Goal: Information Seeking & Learning: Learn about a topic

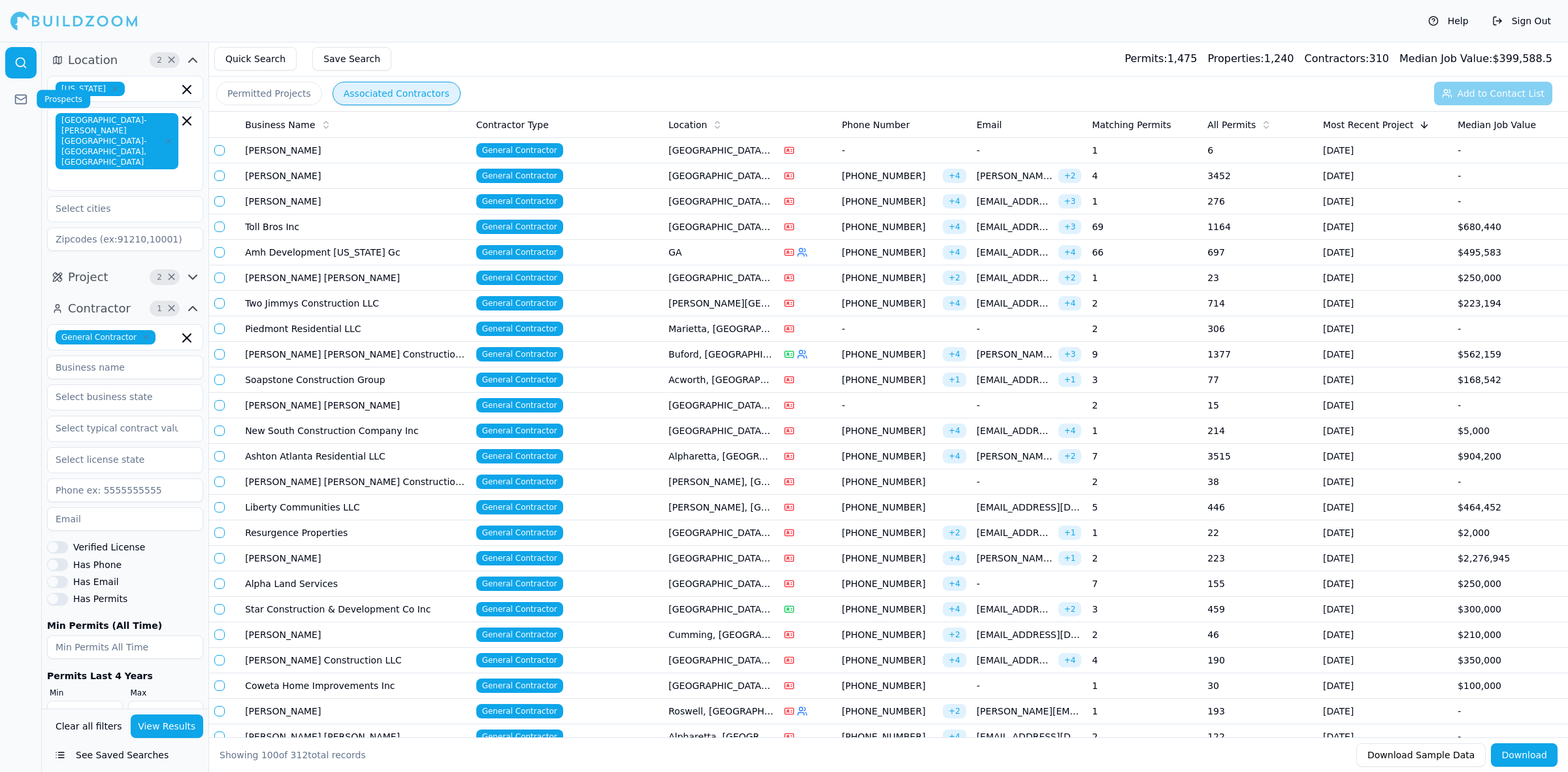
click at [30, 102] on link at bounding box center [21, 99] width 32 height 32
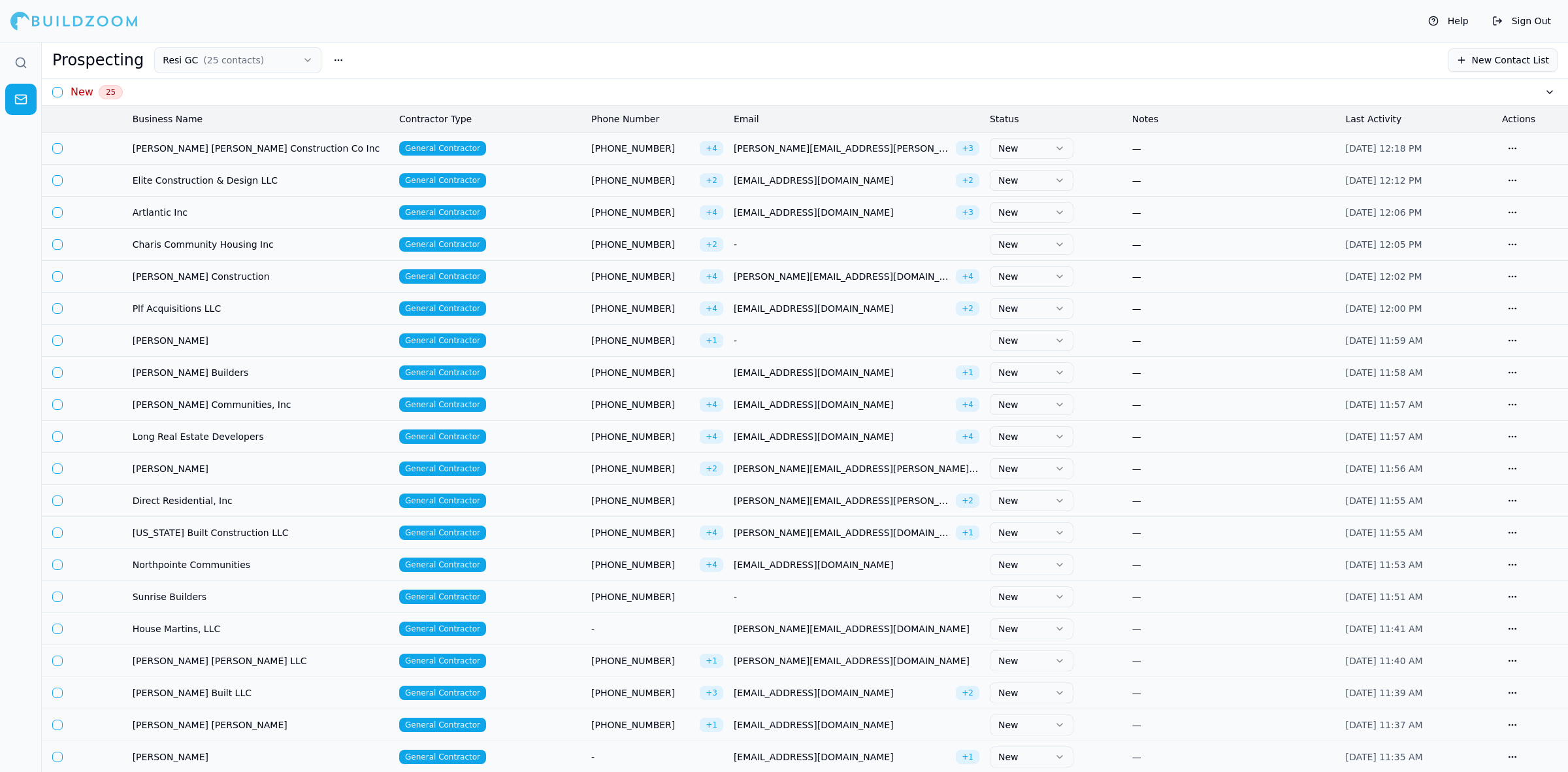
click at [161, 117] on th "Business Name" at bounding box center [260, 119] width 266 height 26
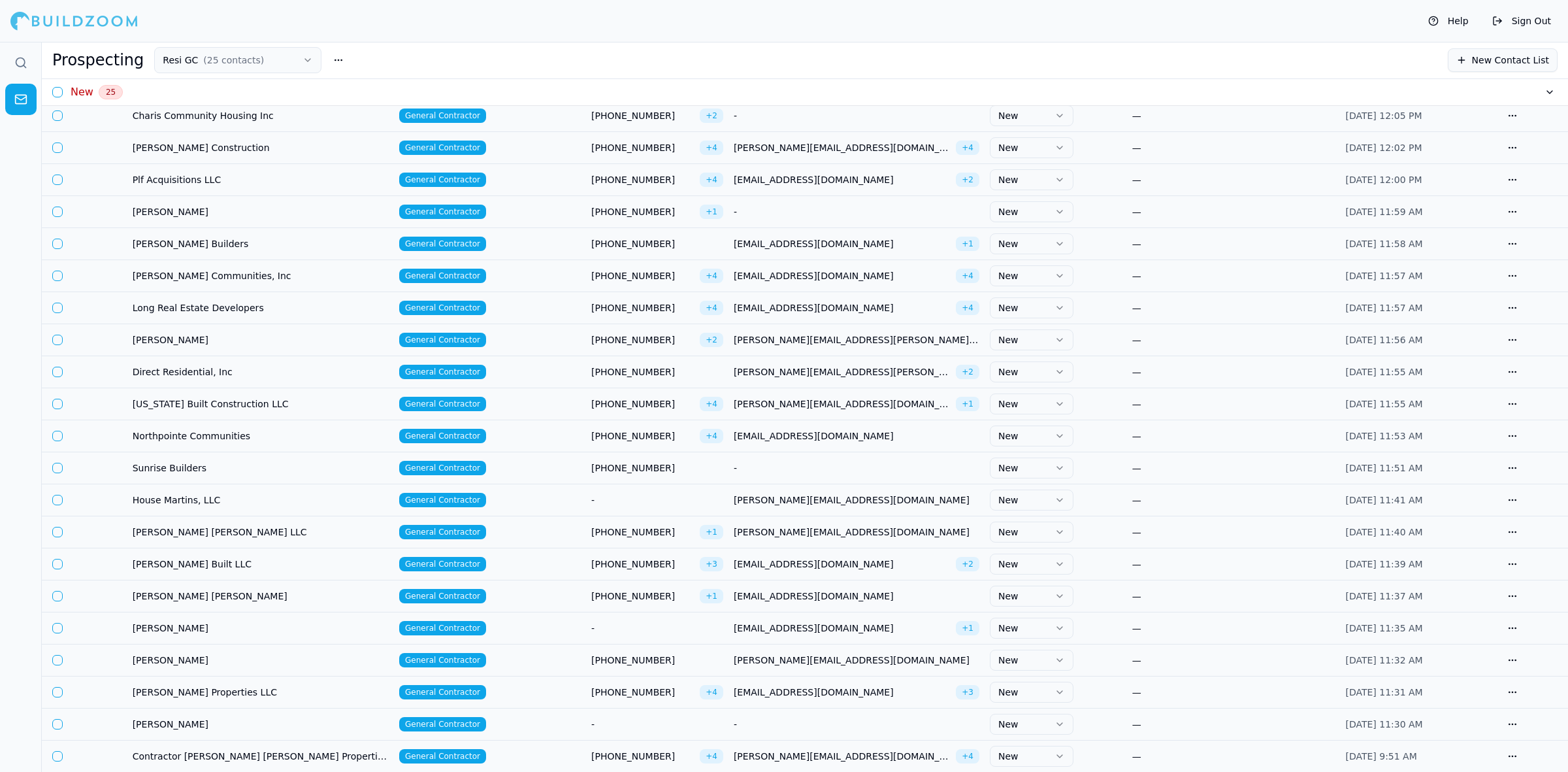
scroll to position [47, 0]
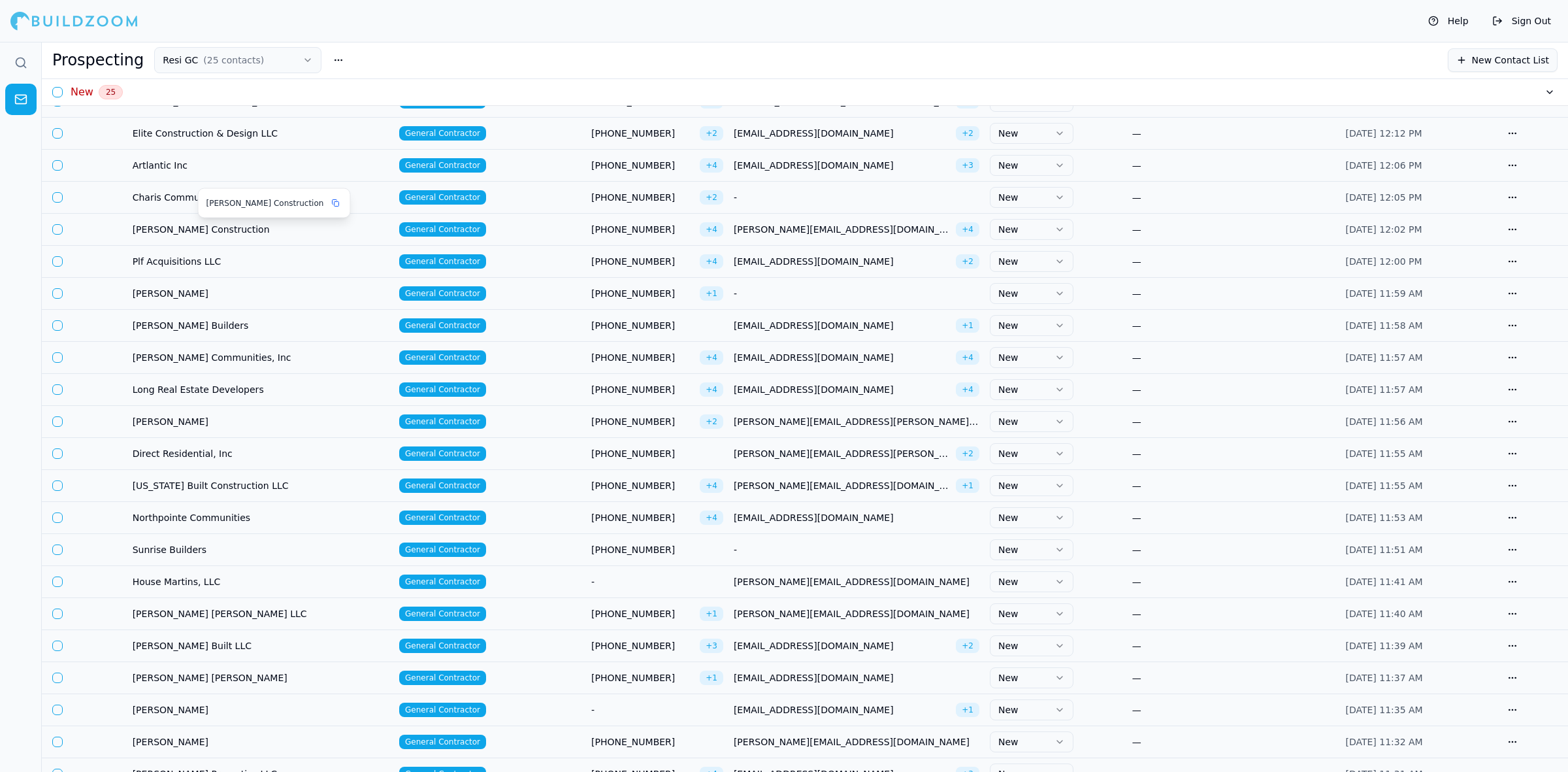
click at [177, 227] on span "[PERSON_NAME] Construction" at bounding box center [260, 229] width 256 height 13
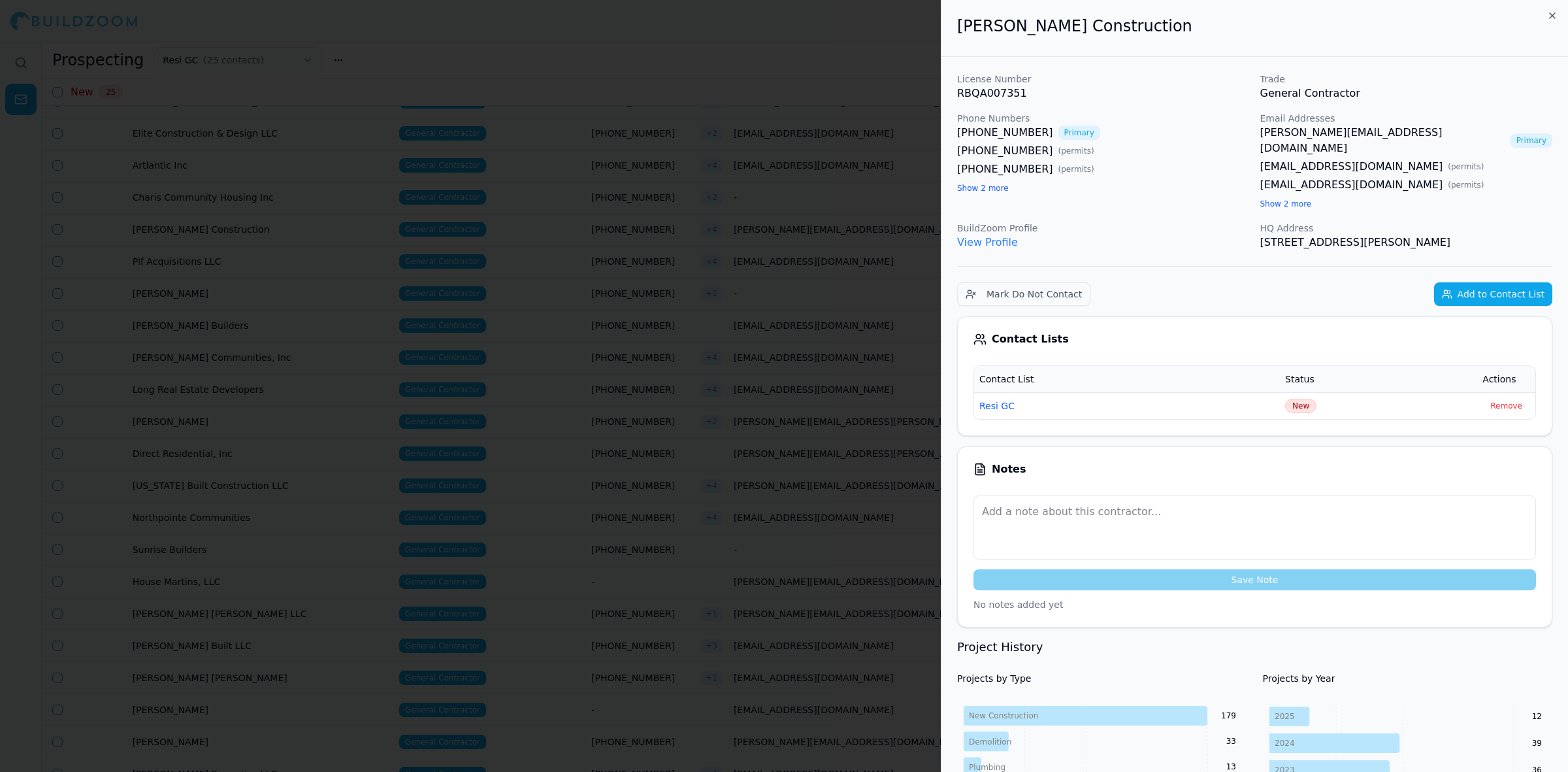
click at [1295, 194] on div "[PERSON_NAME][EMAIL_ADDRESS][DOMAIN_NAME] Primary [EMAIL_ADDRESS][DOMAIN_NAME] …" at bounding box center [1406, 168] width 293 height 86
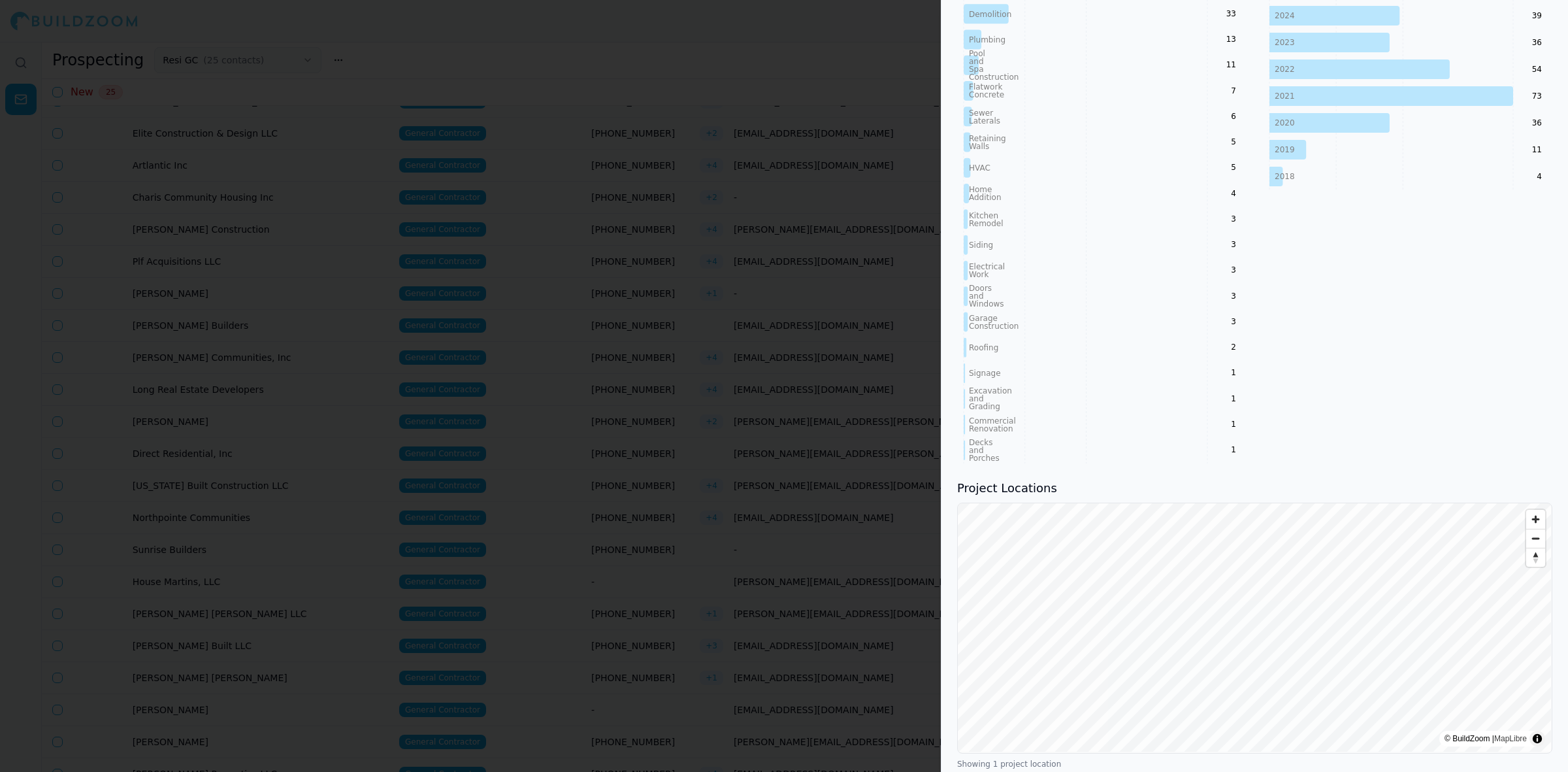
scroll to position [809, 0]
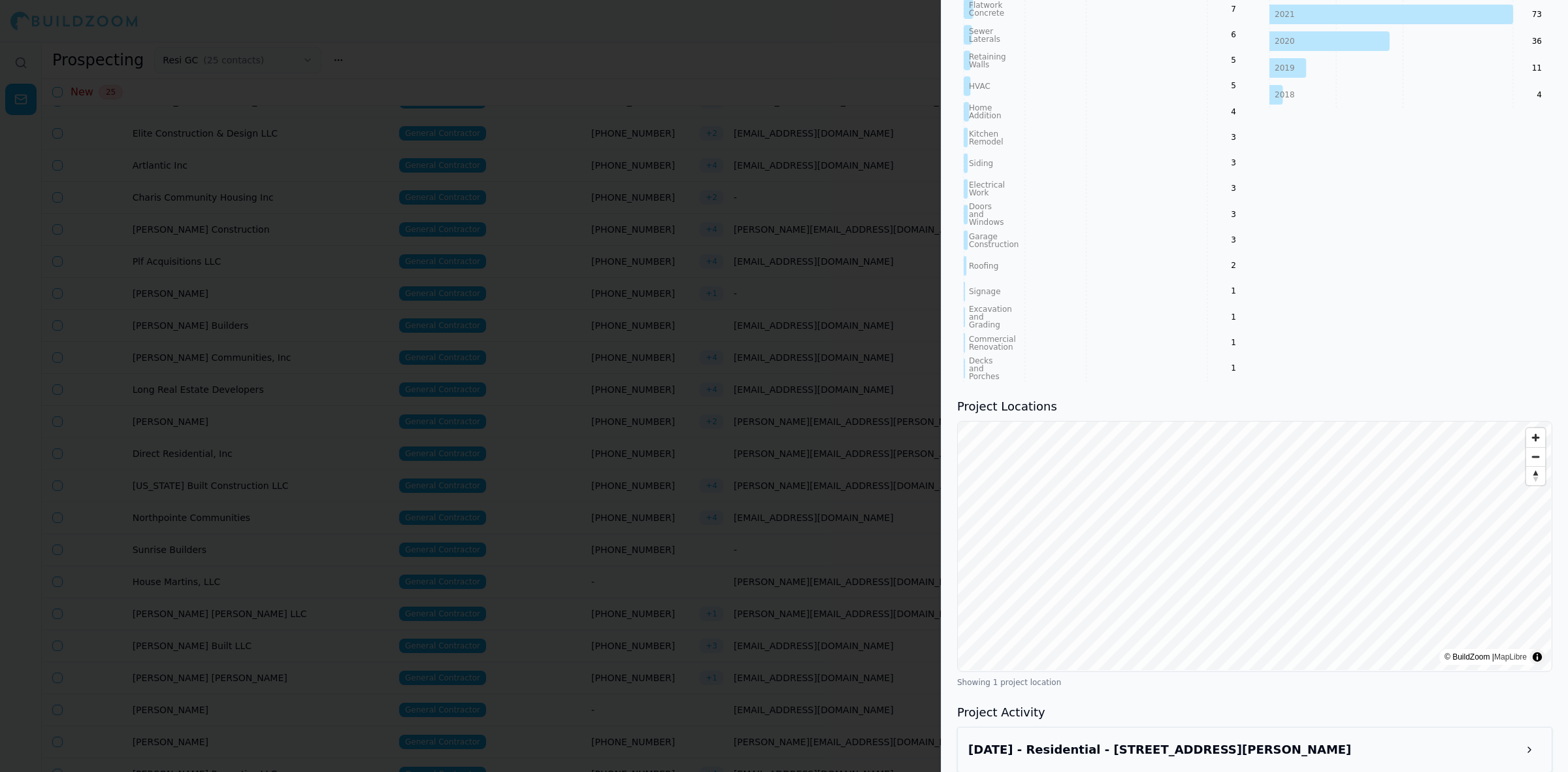
click at [1187, 756] on div "License Number RBQA007351 Trade General Contractor Phone Numbers [PHONE_NUMBER]…" at bounding box center [1255, 18] width 627 height 1540
click at [1190, 747] on div "[DATE] - Residential - [STREET_ADDRESS][PERSON_NAME]" at bounding box center [1254, 749] width 595 height 46
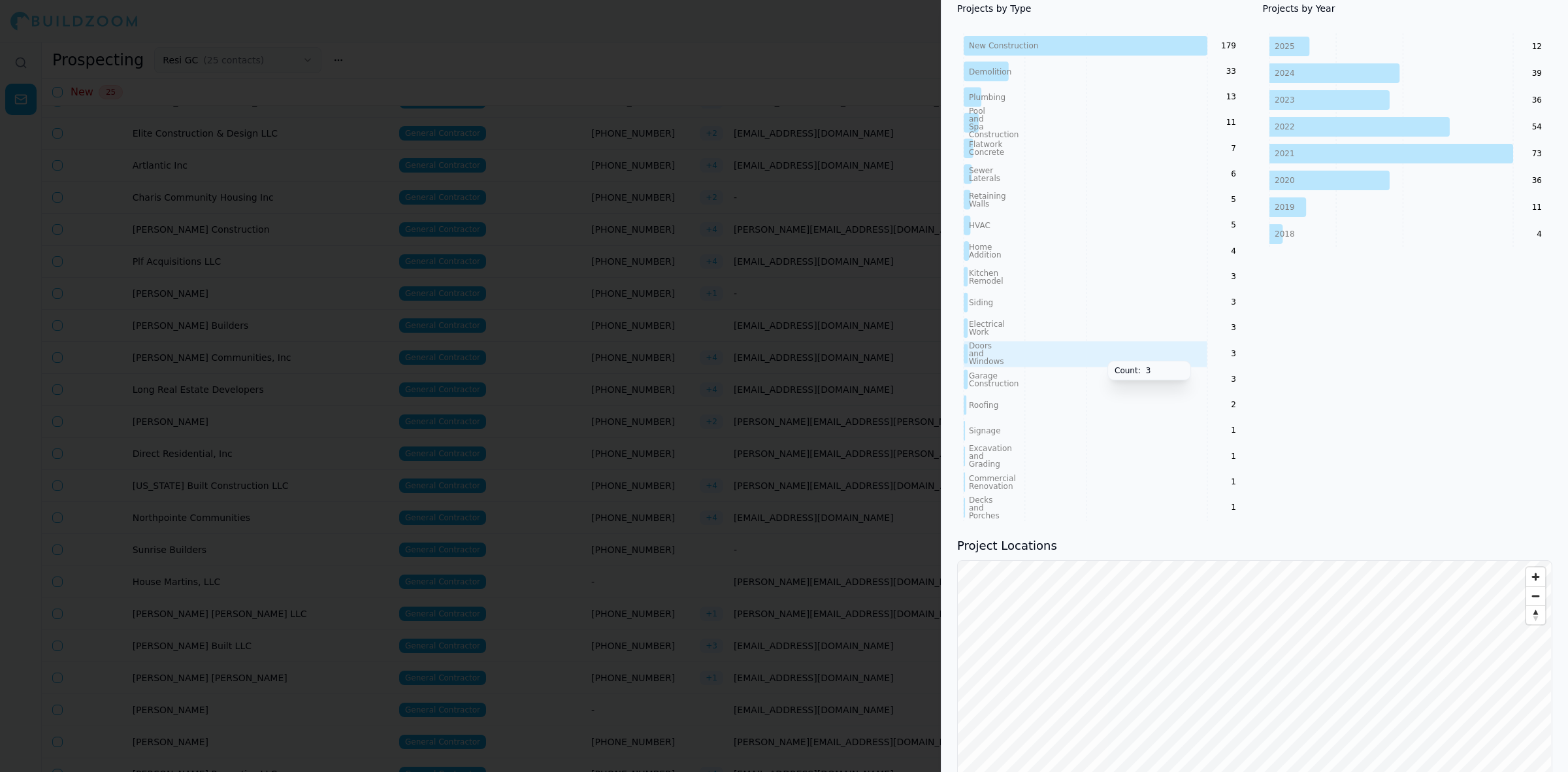
scroll to position [563, 0]
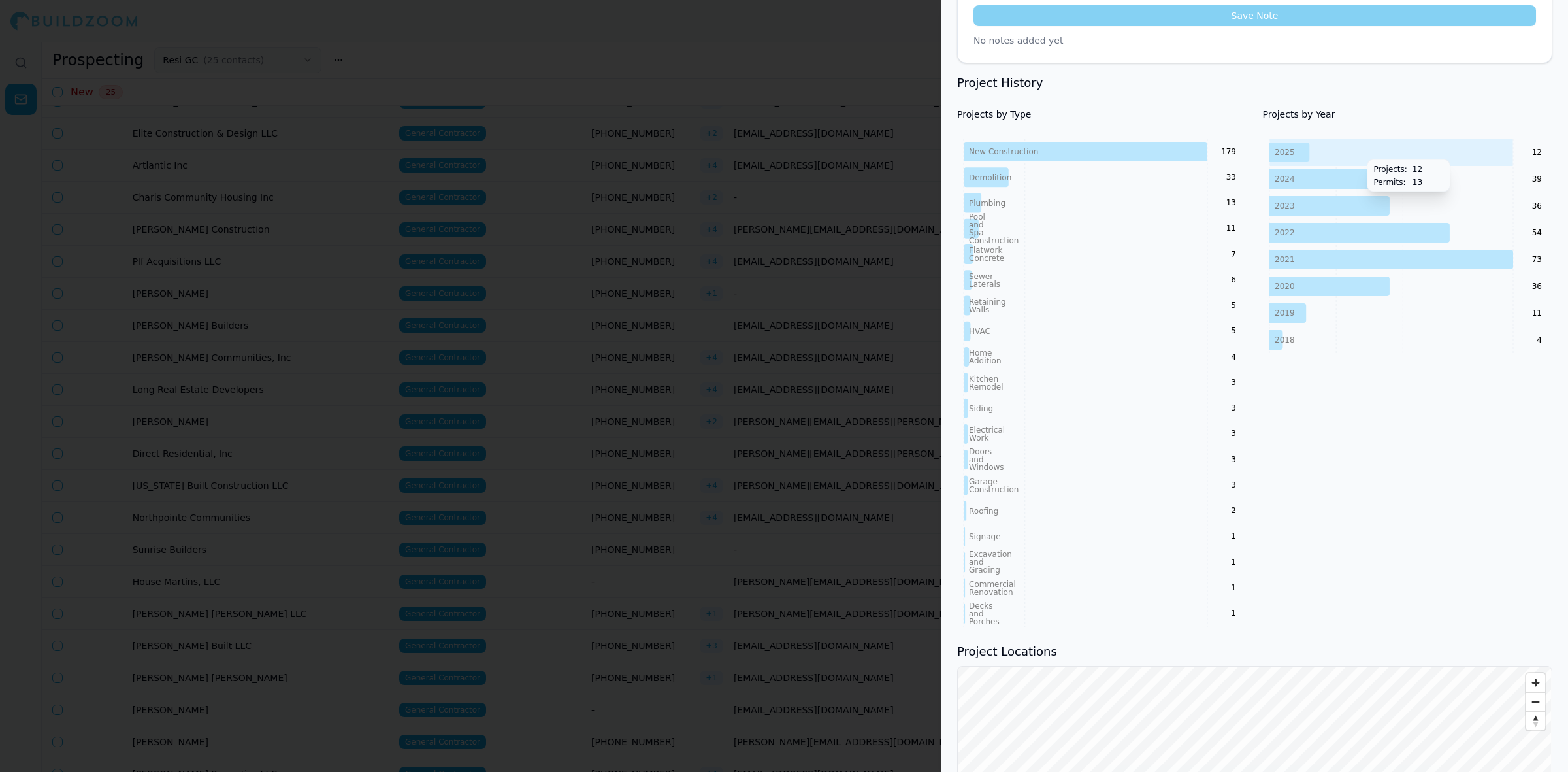
click at [1360, 139] on icon "2025 2024 2023 2022 2021 2020 2019 2018 12 39 36 54 73 36 11 4" at bounding box center [1407, 246] width 289 height 215
click at [1337, 169] on icon at bounding box center [1334, 179] width 130 height 20
click at [1337, 139] on icon "2025 2024 2023 2022 2021 2020 2019 2018 12 39 36 54 73 36 11 4" at bounding box center [1407, 246] width 289 height 215
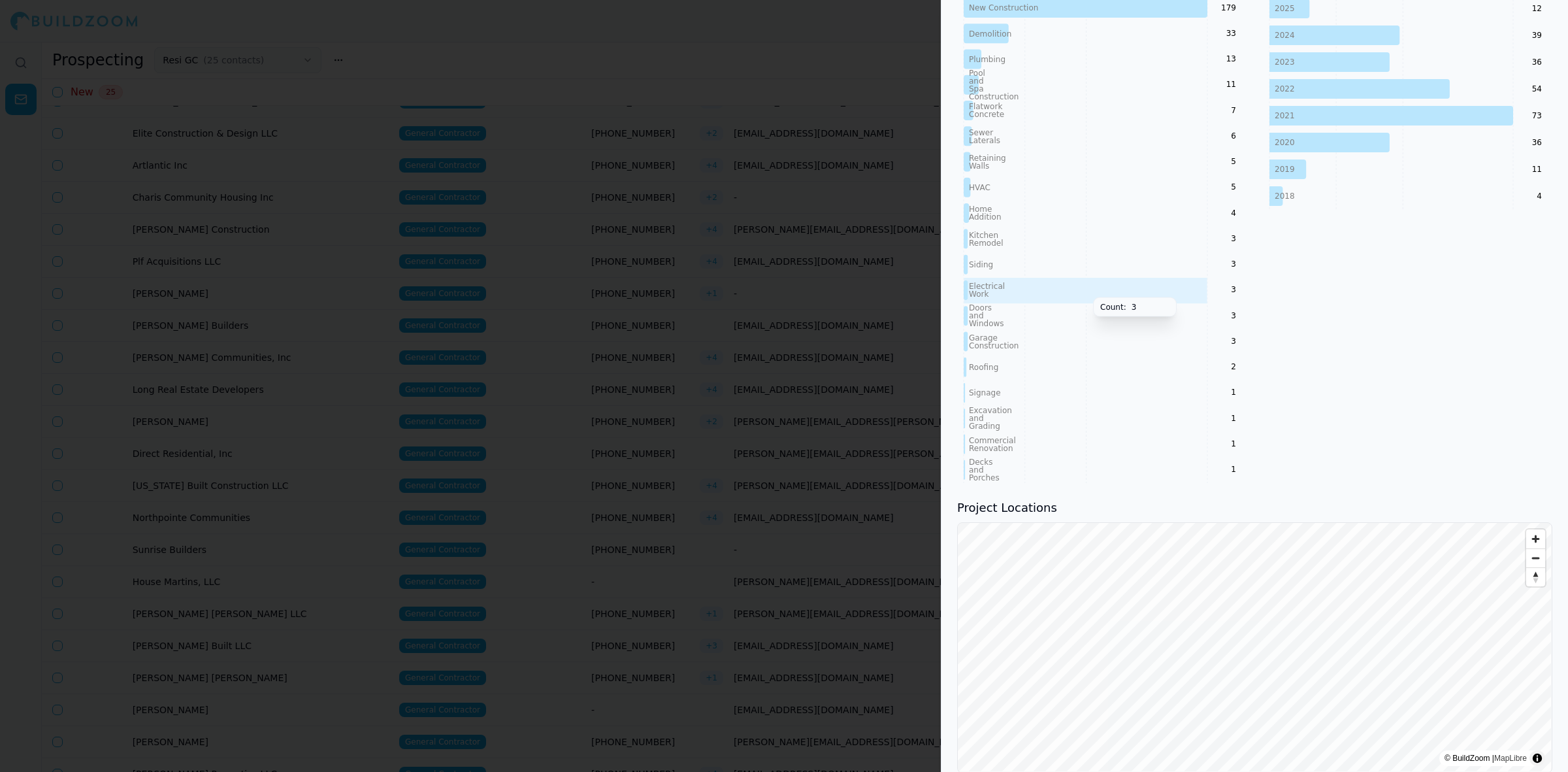
scroll to position [809, 0]
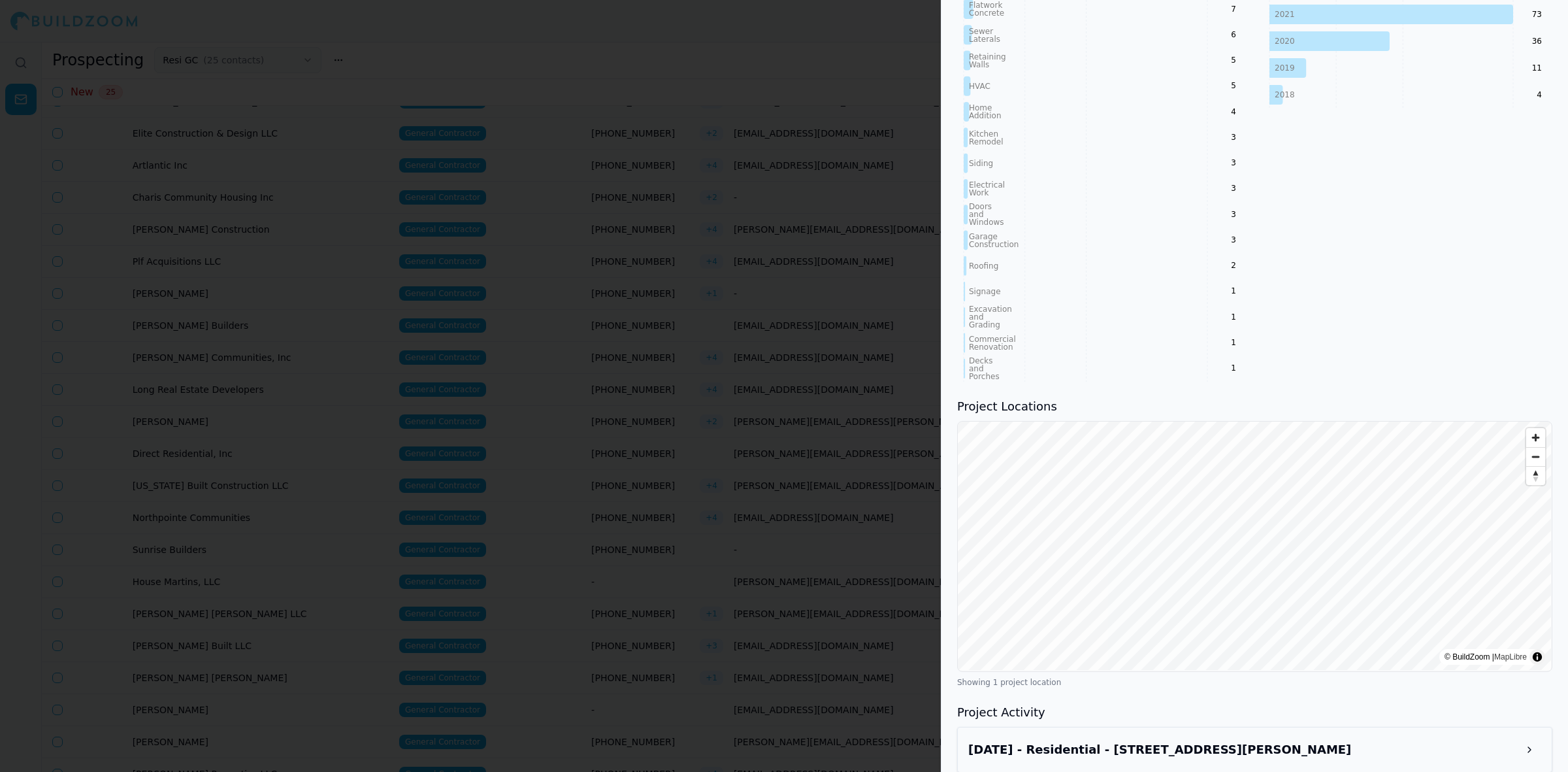
click at [1533, 737] on button at bounding box center [1530, 749] width 24 height 24
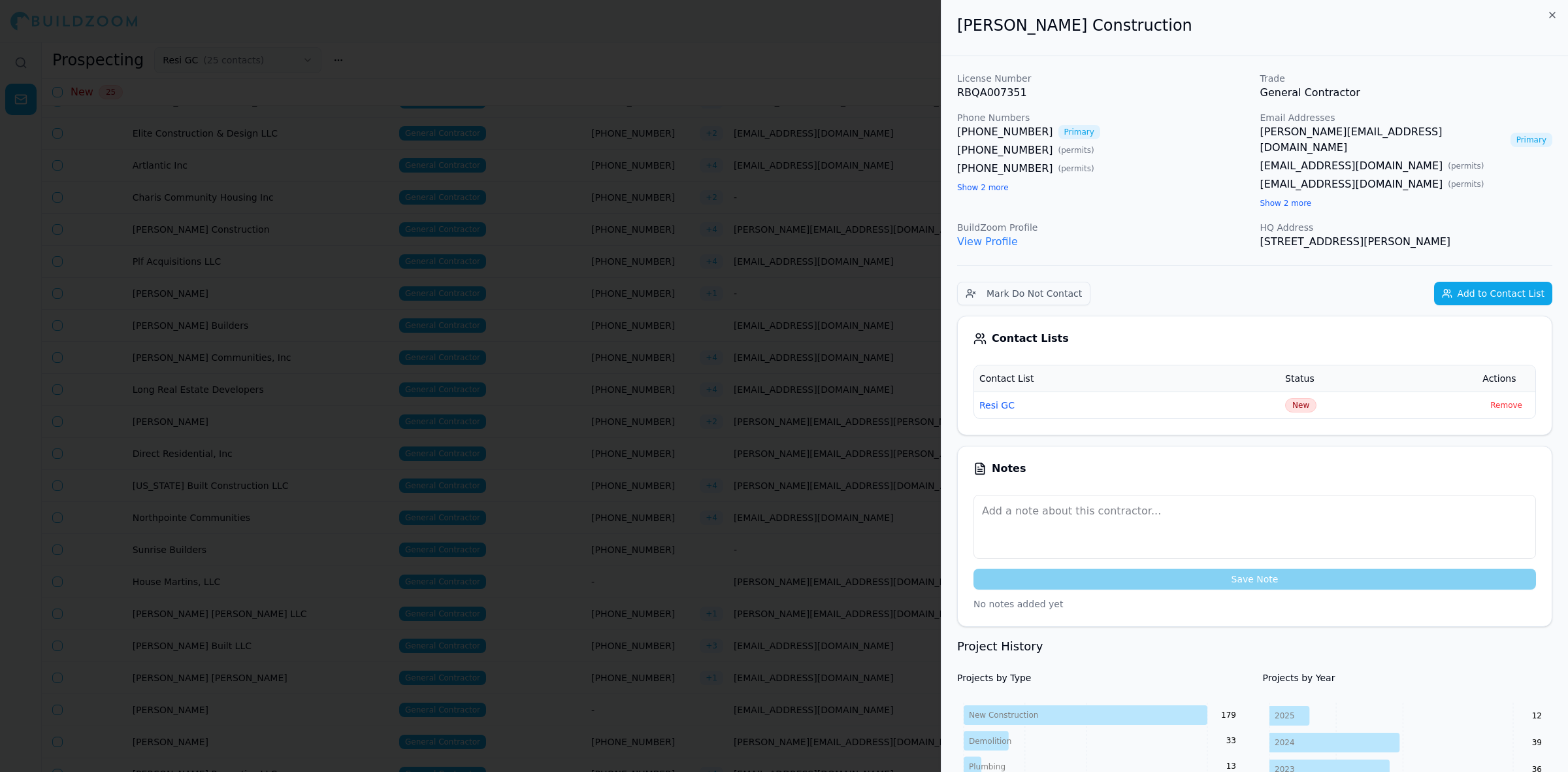
scroll to position [0, 0]
click at [1514, 392] on td "Remove" at bounding box center [1506, 405] width 59 height 27
click at [1514, 397] on button "Remove" at bounding box center [1506, 405] width 48 height 16
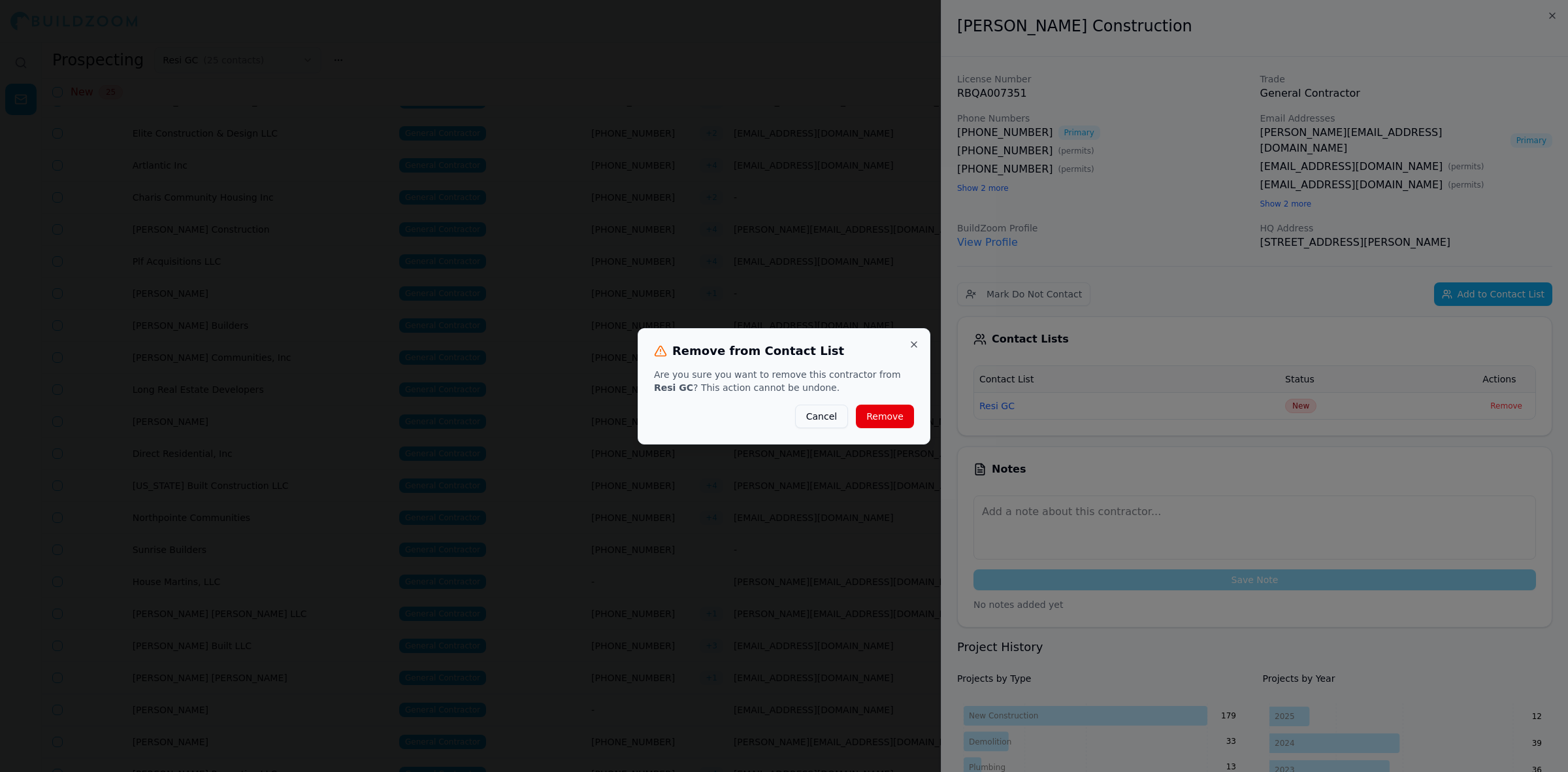
click at [887, 425] on button "Remove" at bounding box center [884, 416] width 59 height 24
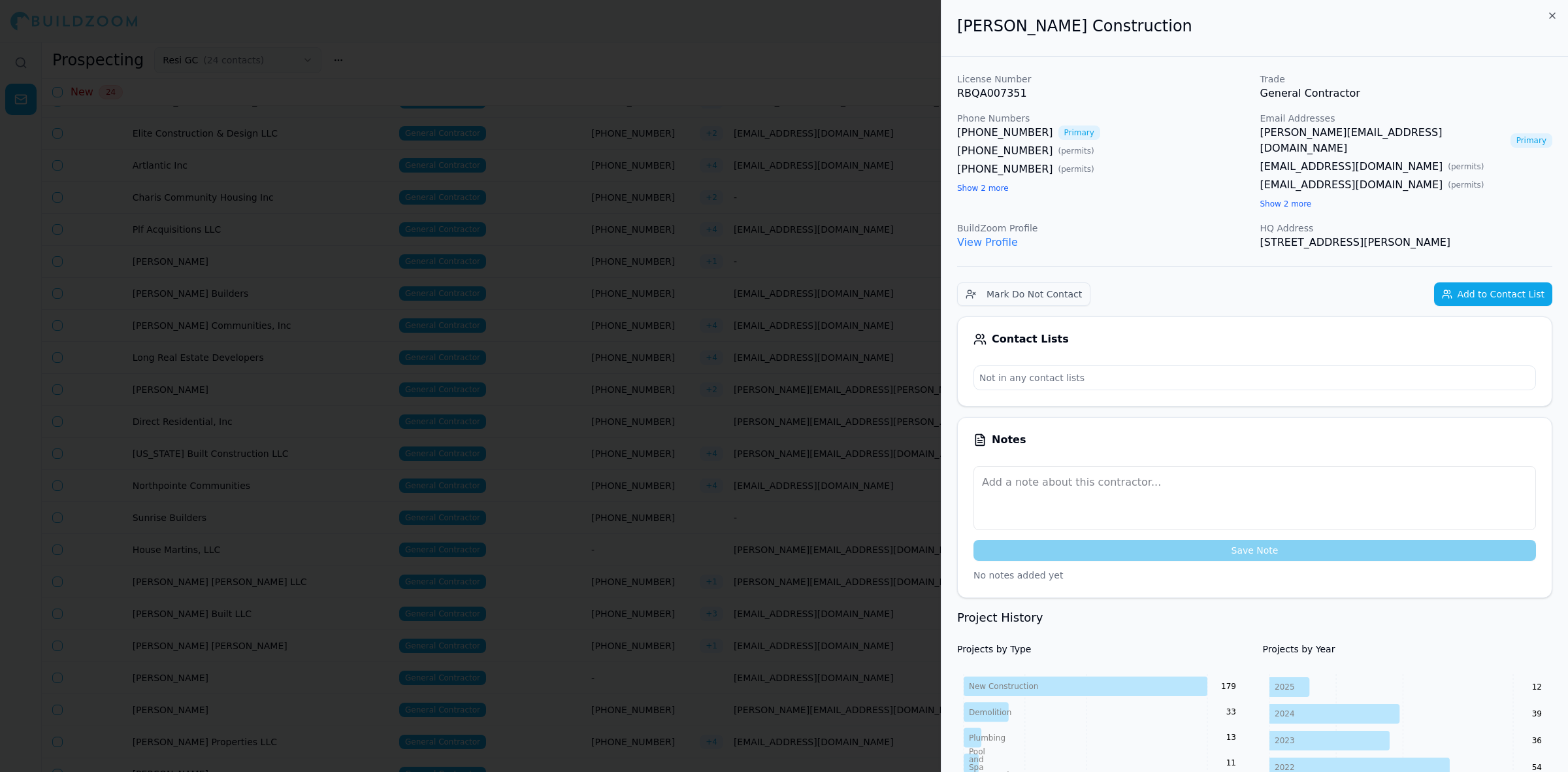
click at [677, 269] on div at bounding box center [784, 386] width 1568 height 772
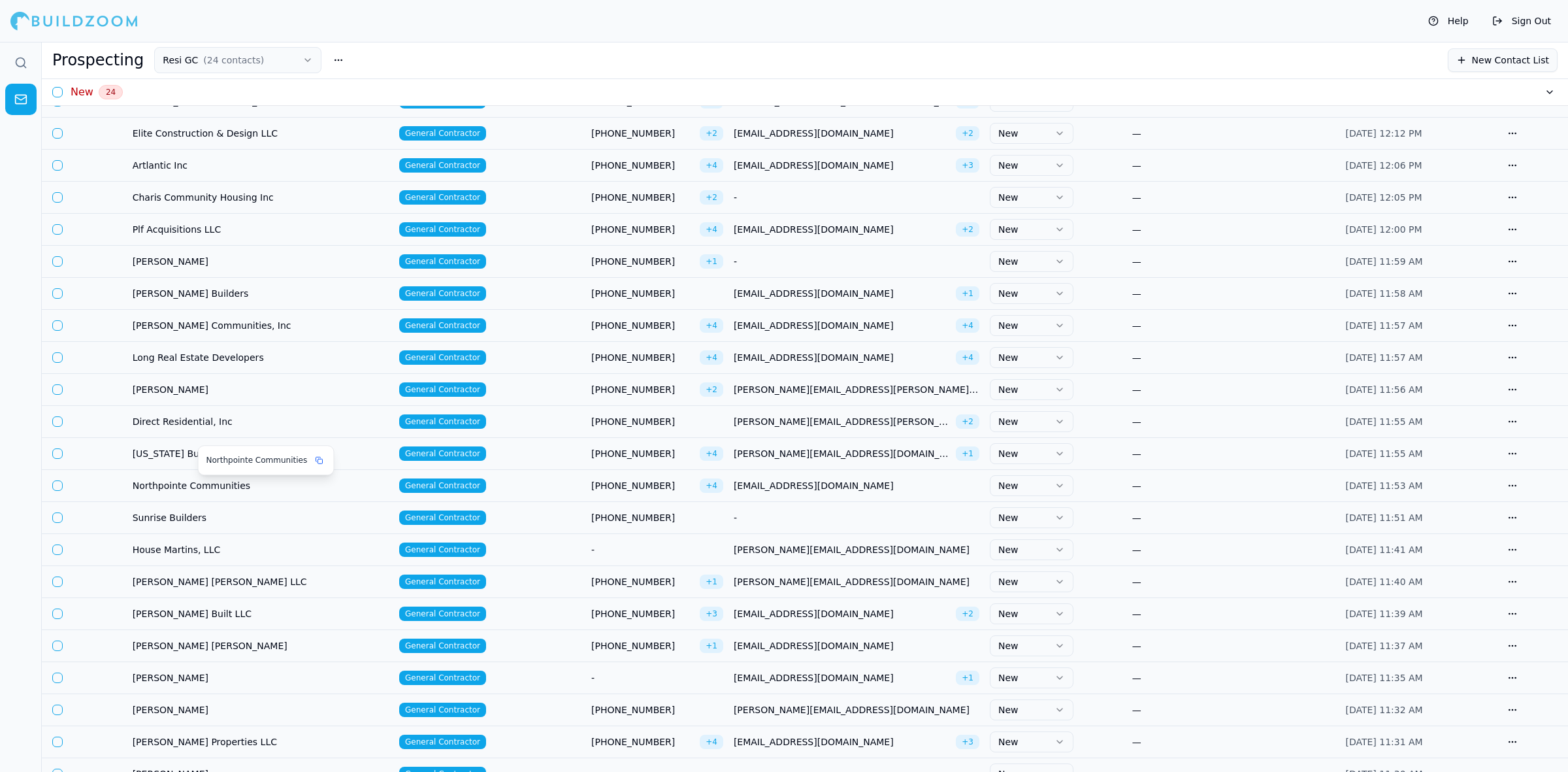
click at [235, 477] on td "Northpointe Communities" at bounding box center [260, 485] width 266 height 32
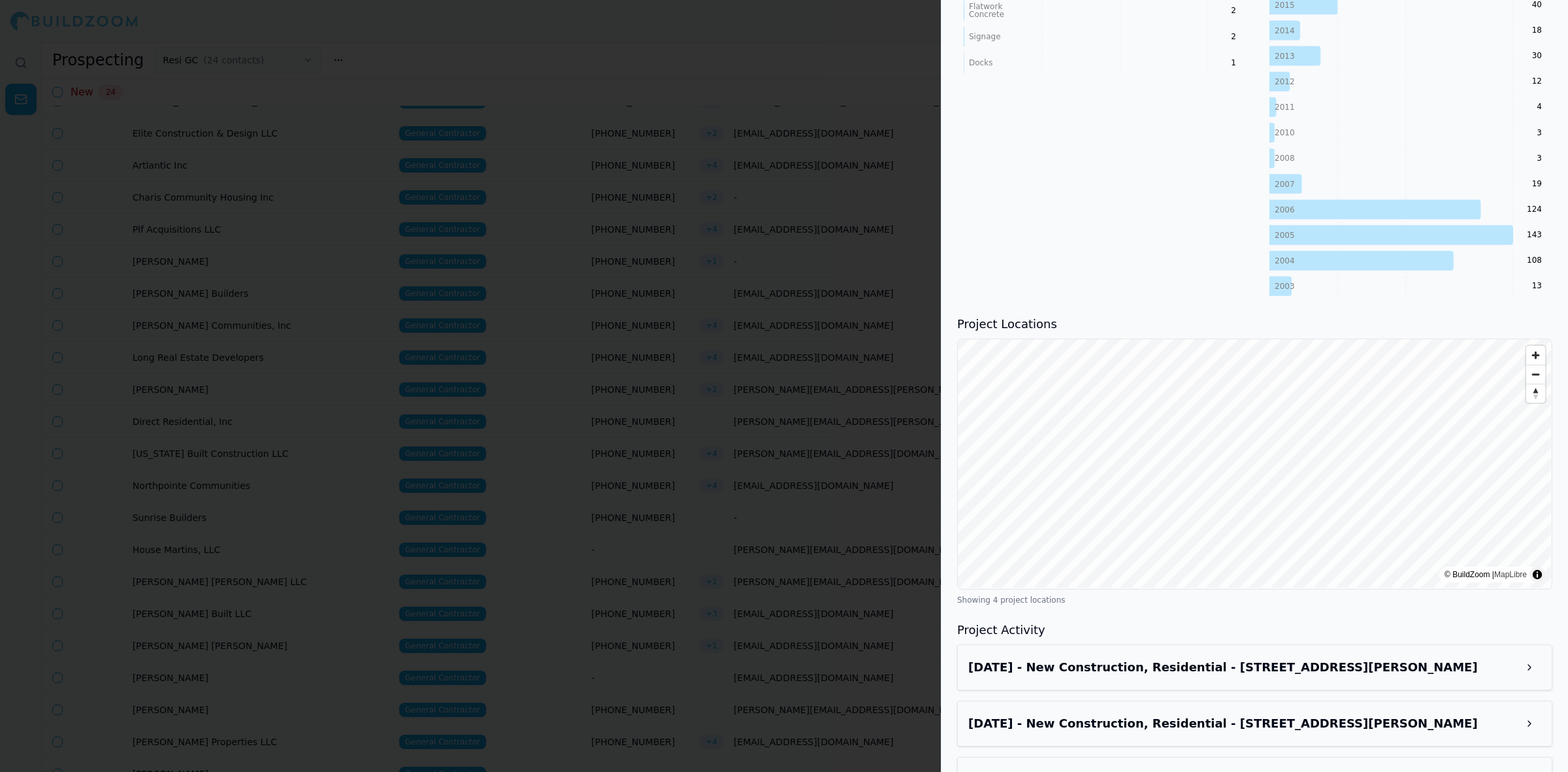
scroll to position [1027, 0]
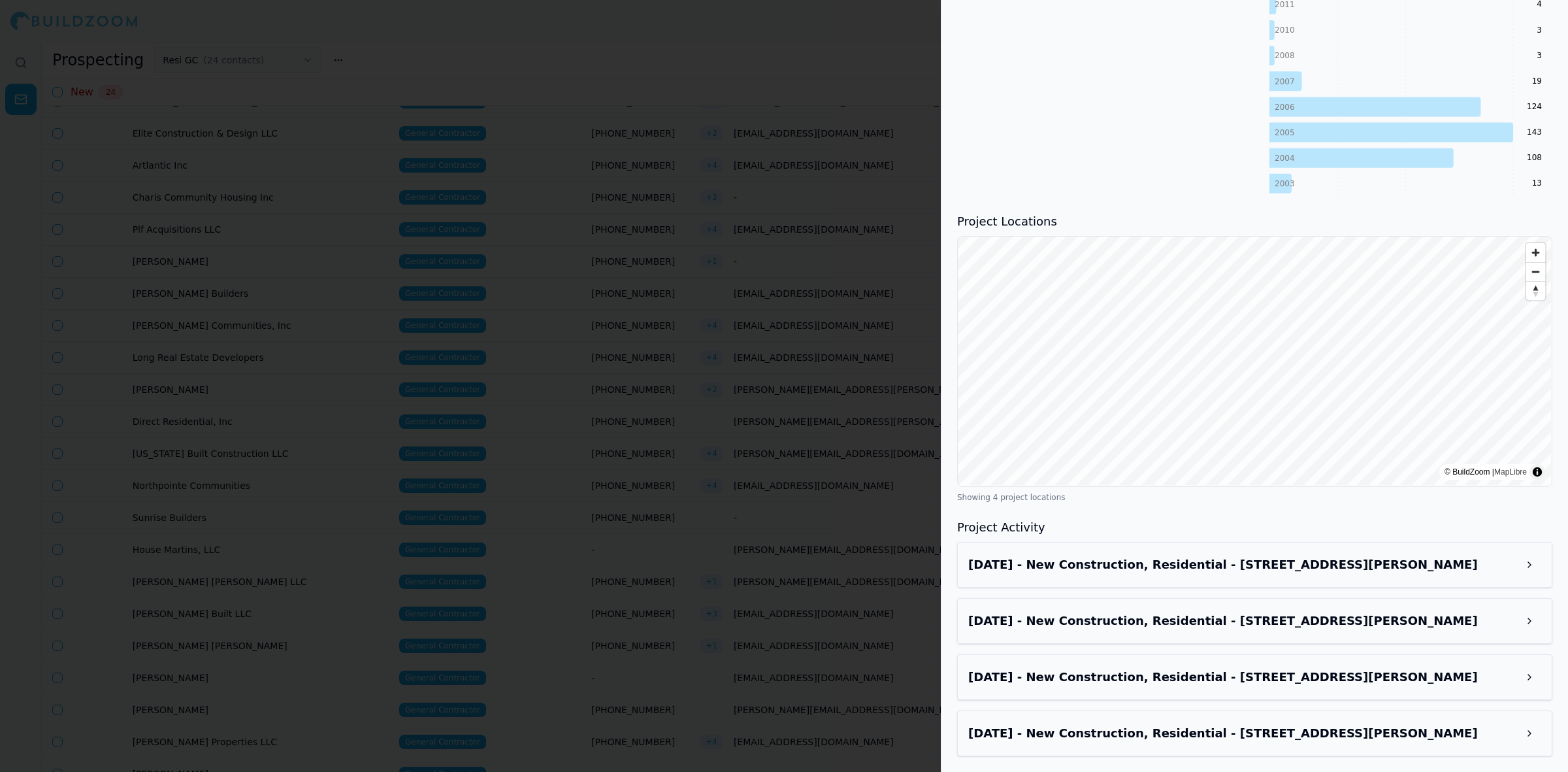
click at [1168, 681] on h3 "[DATE] - New Construction, Residential - [STREET_ADDRESS][PERSON_NAME]" at bounding box center [1243, 677] width 549 height 18
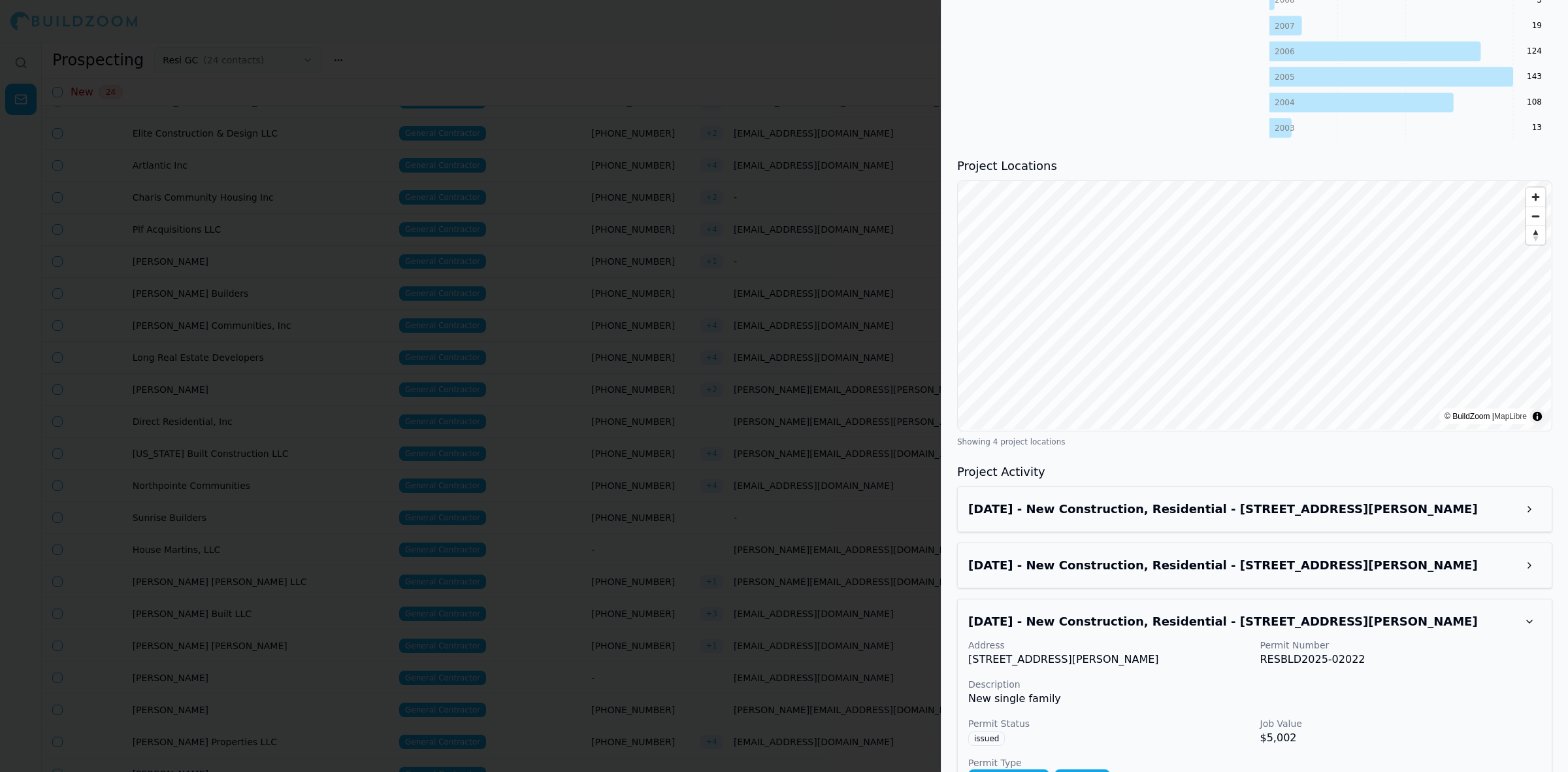
scroll to position [1219, 0]
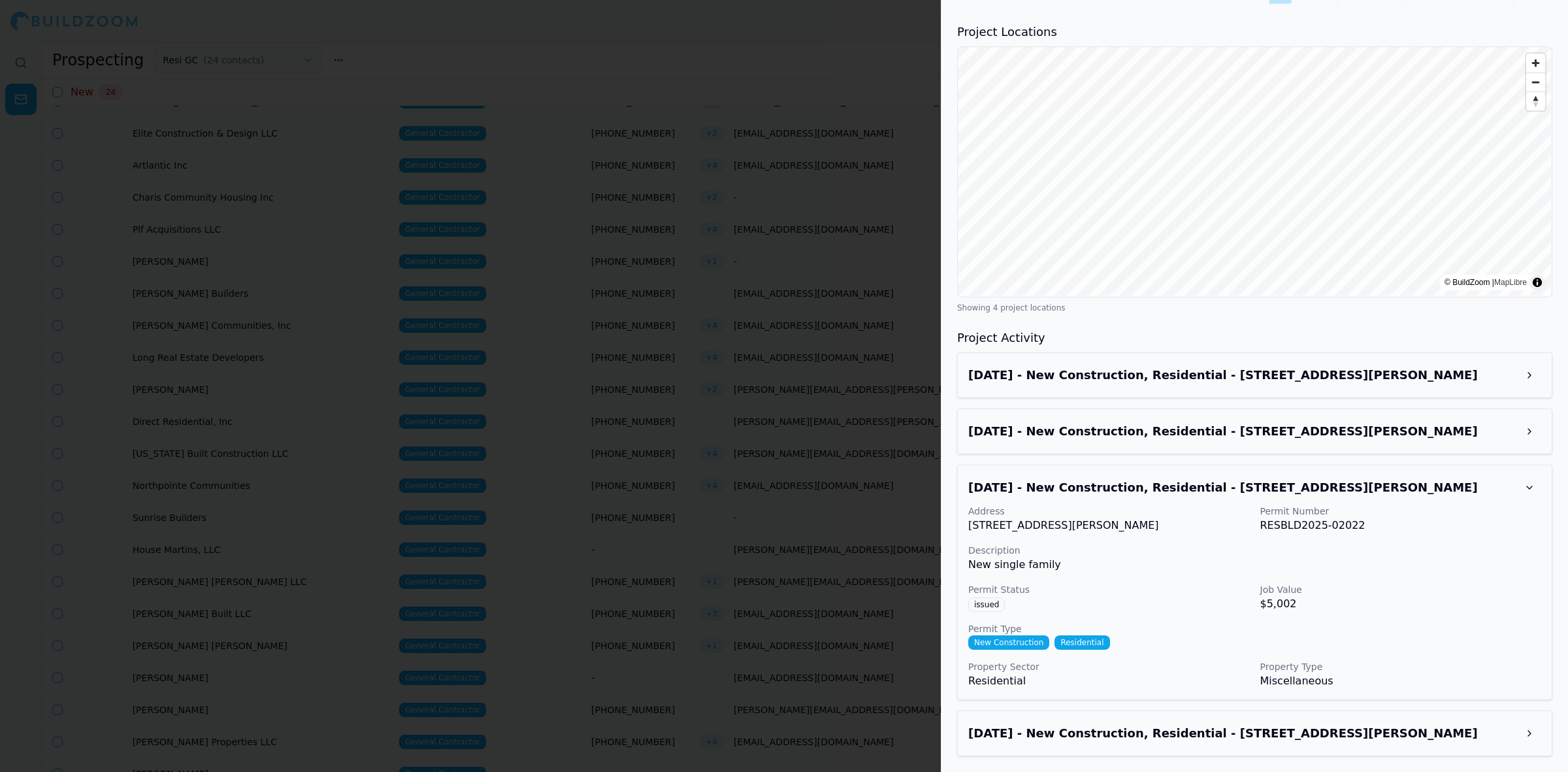
click at [1138, 386] on div "[DATE] - New Construction, Residential - [STREET_ADDRESS][PERSON_NAME]" at bounding box center [1254, 375] width 595 height 46
click at [1163, 378] on h3 "[DATE] - New Construction, Residential - [STREET_ADDRESS][PERSON_NAME]" at bounding box center [1243, 375] width 549 height 18
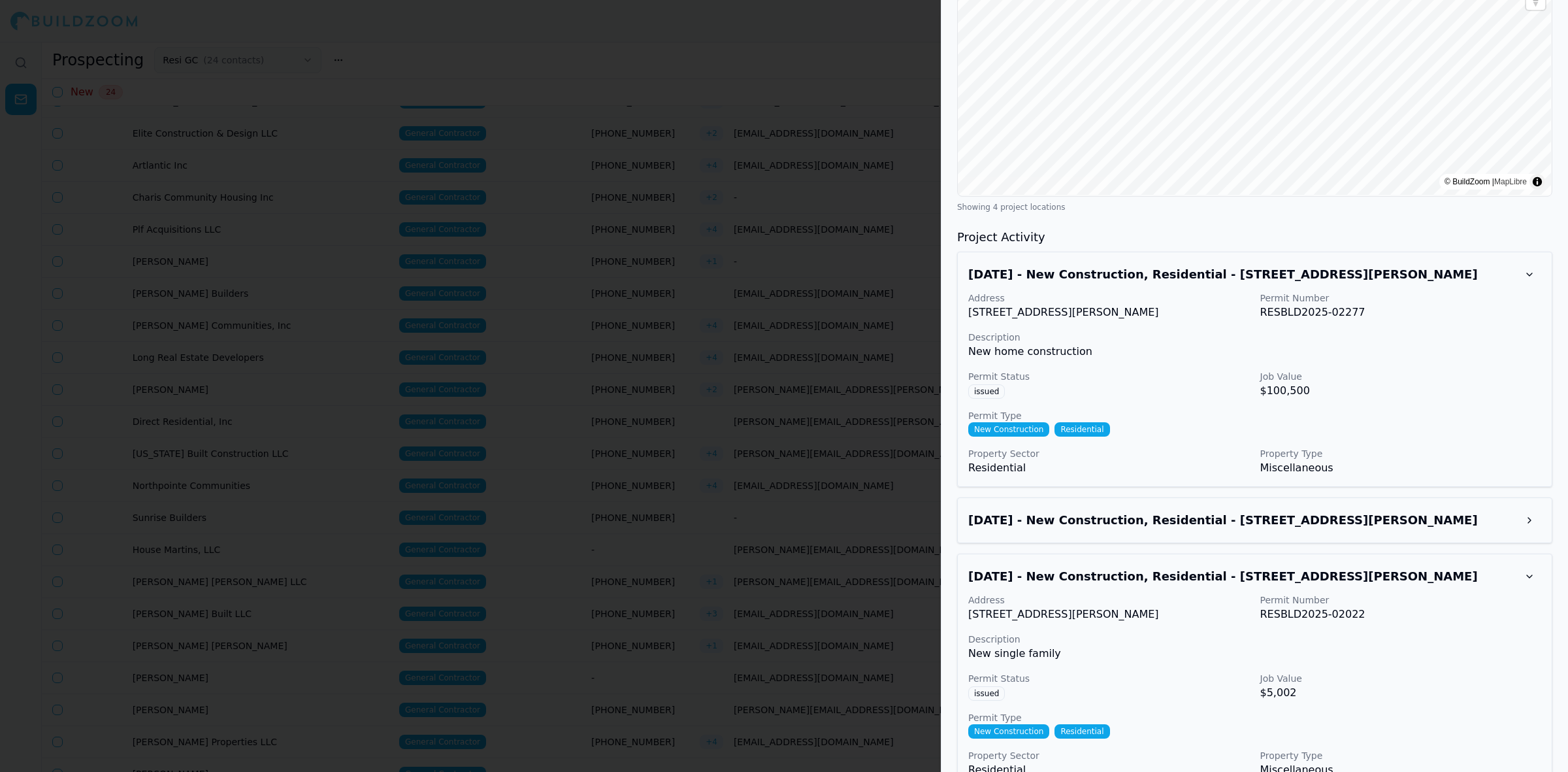
scroll to position [1409, 0]
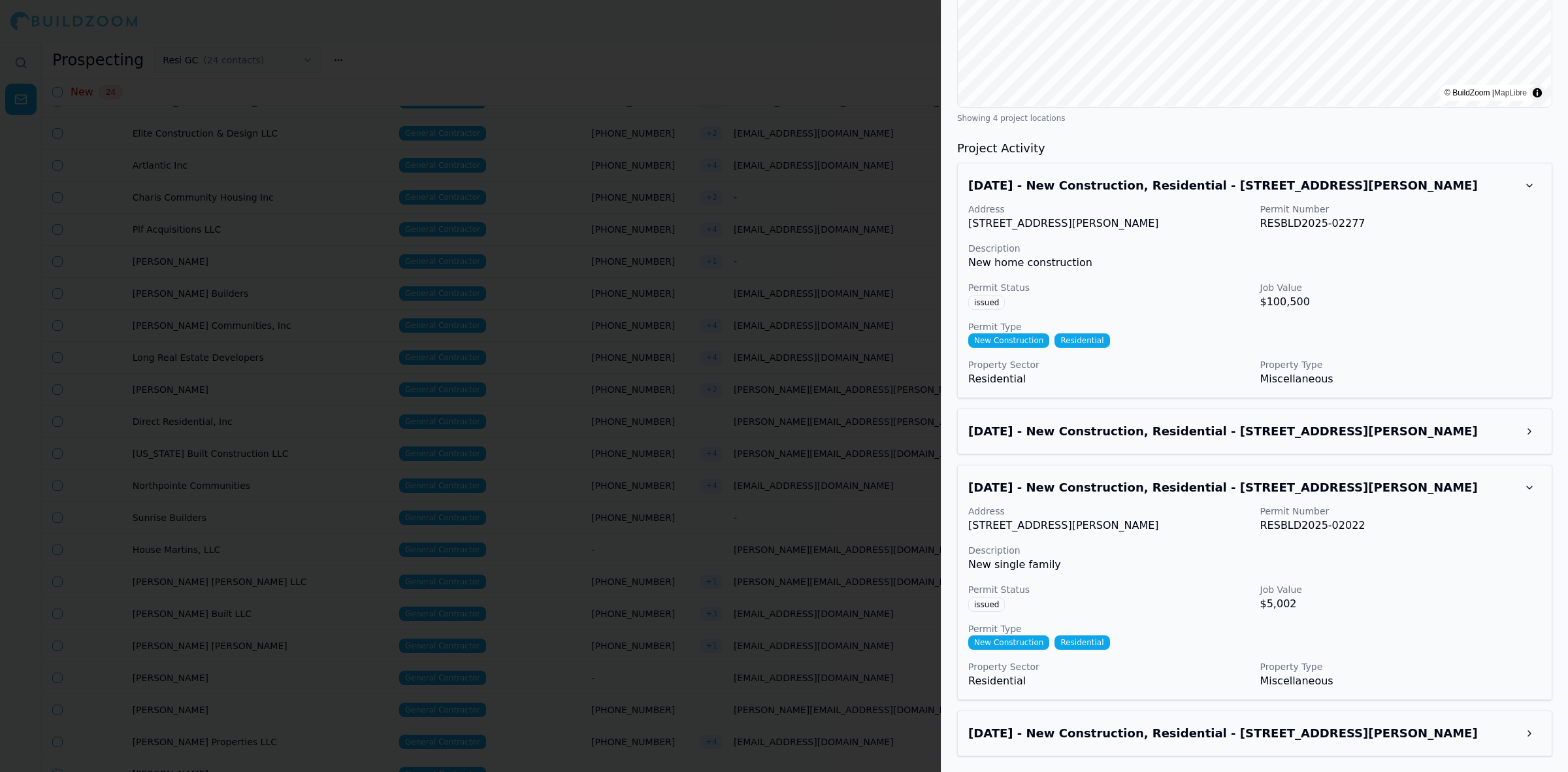
click at [1171, 426] on h3 "[DATE] - New Construction, Residential - [STREET_ADDRESS][PERSON_NAME]" at bounding box center [1243, 431] width 549 height 18
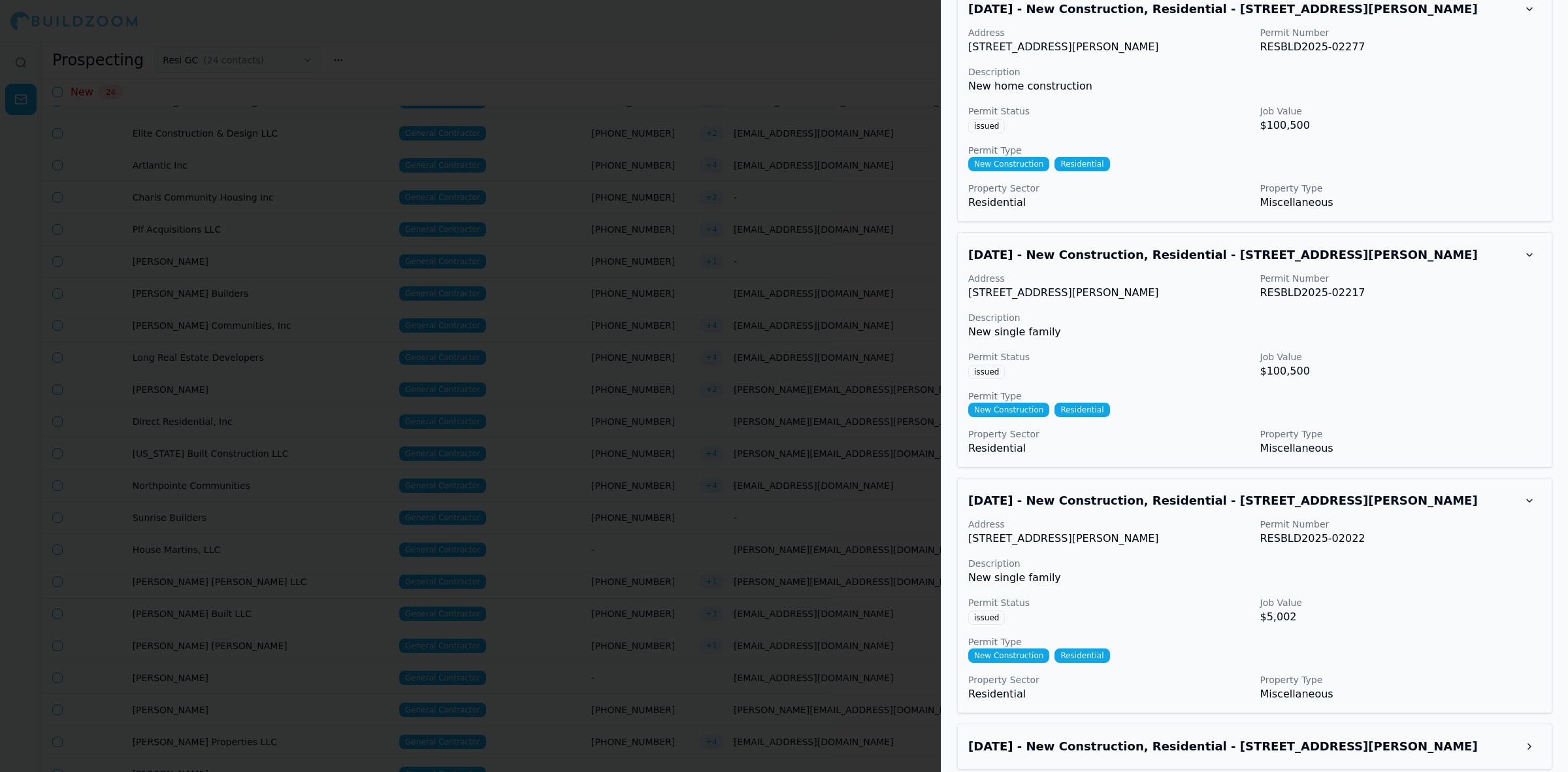
scroll to position [1601, 0]
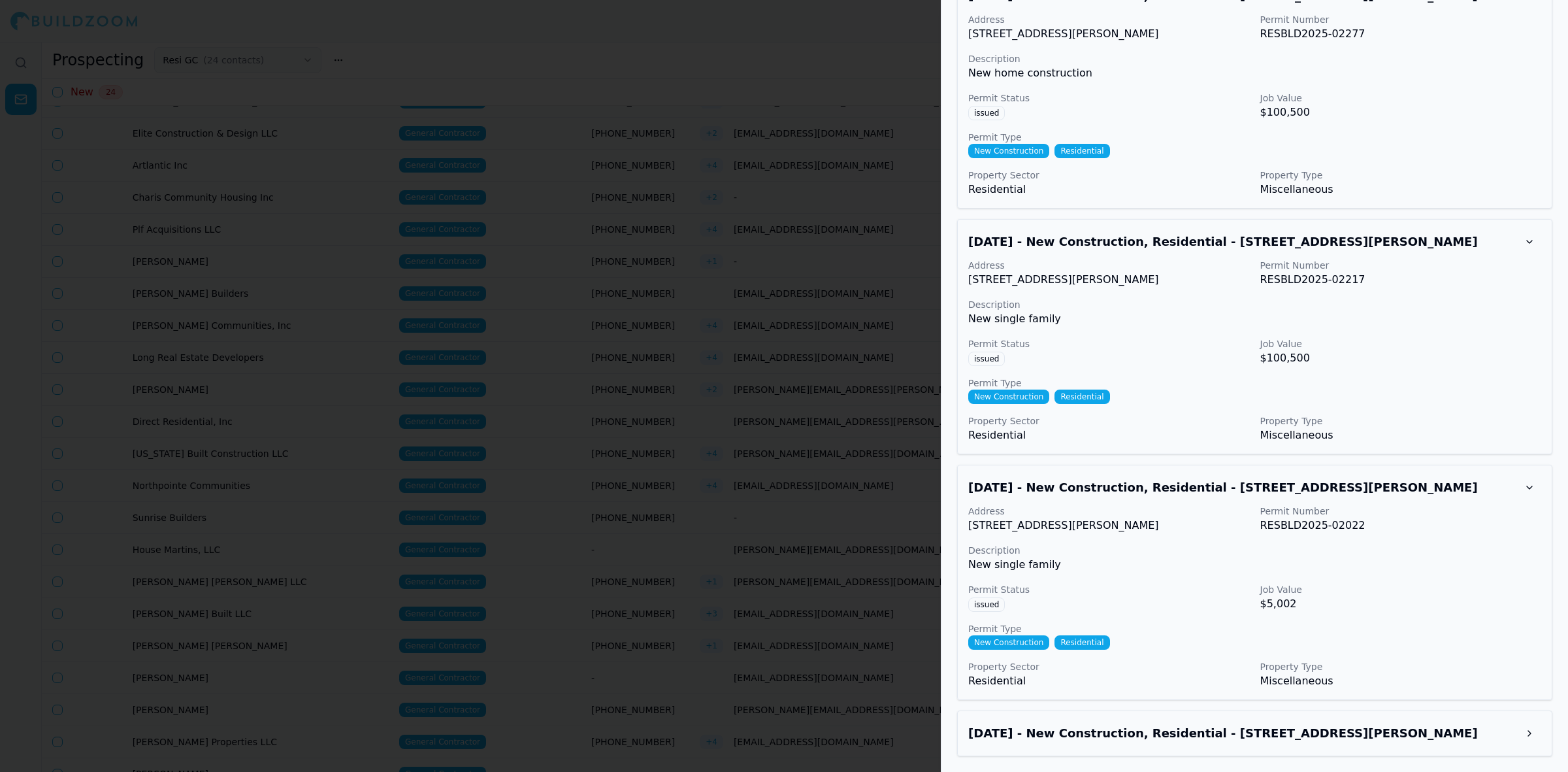
click at [1150, 732] on h3 "[DATE] - New Construction, Residential - [STREET_ADDRESS][PERSON_NAME]" at bounding box center [1243, 733] width 549 height 18
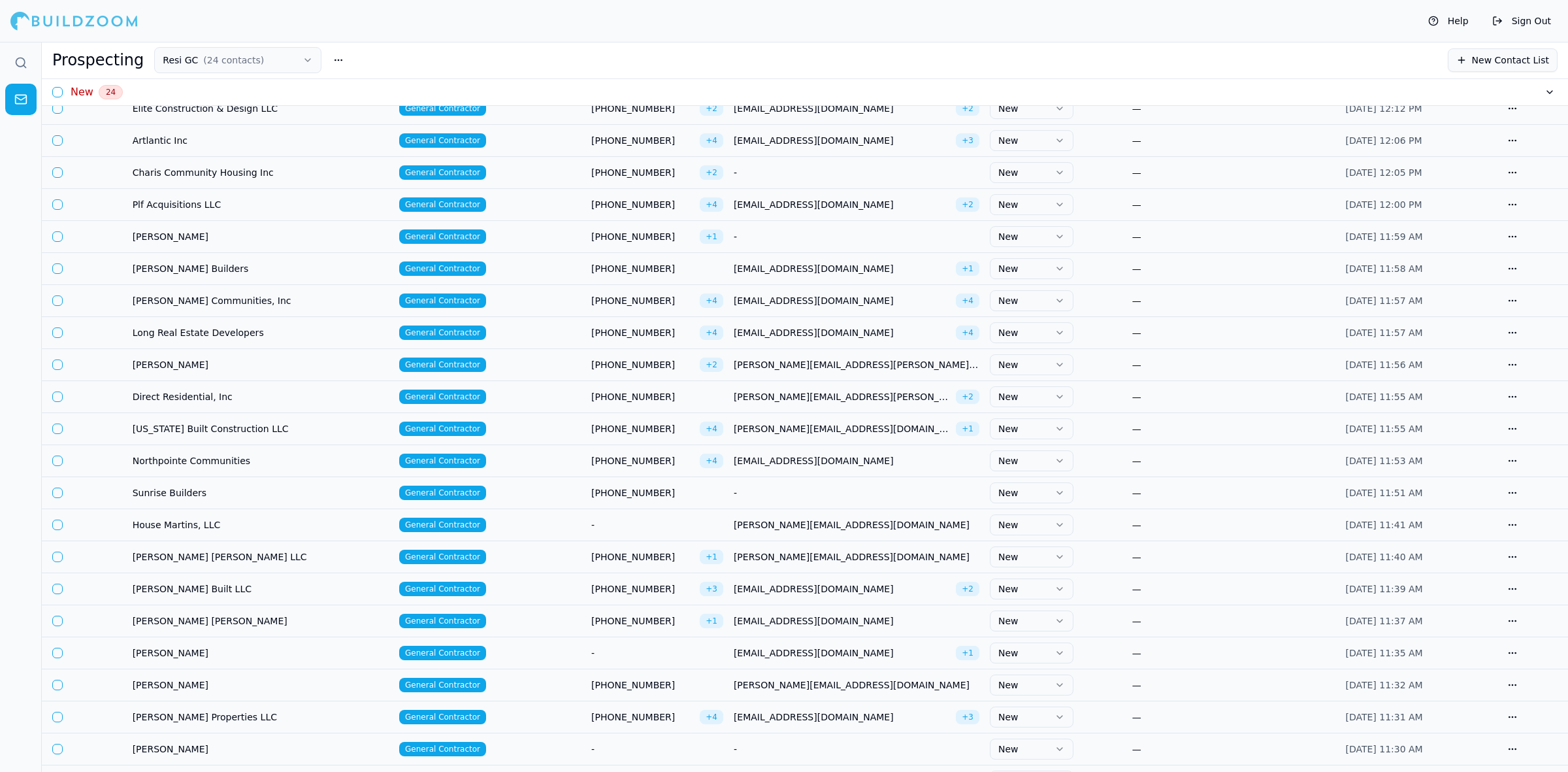
scroll to position [342, 0]
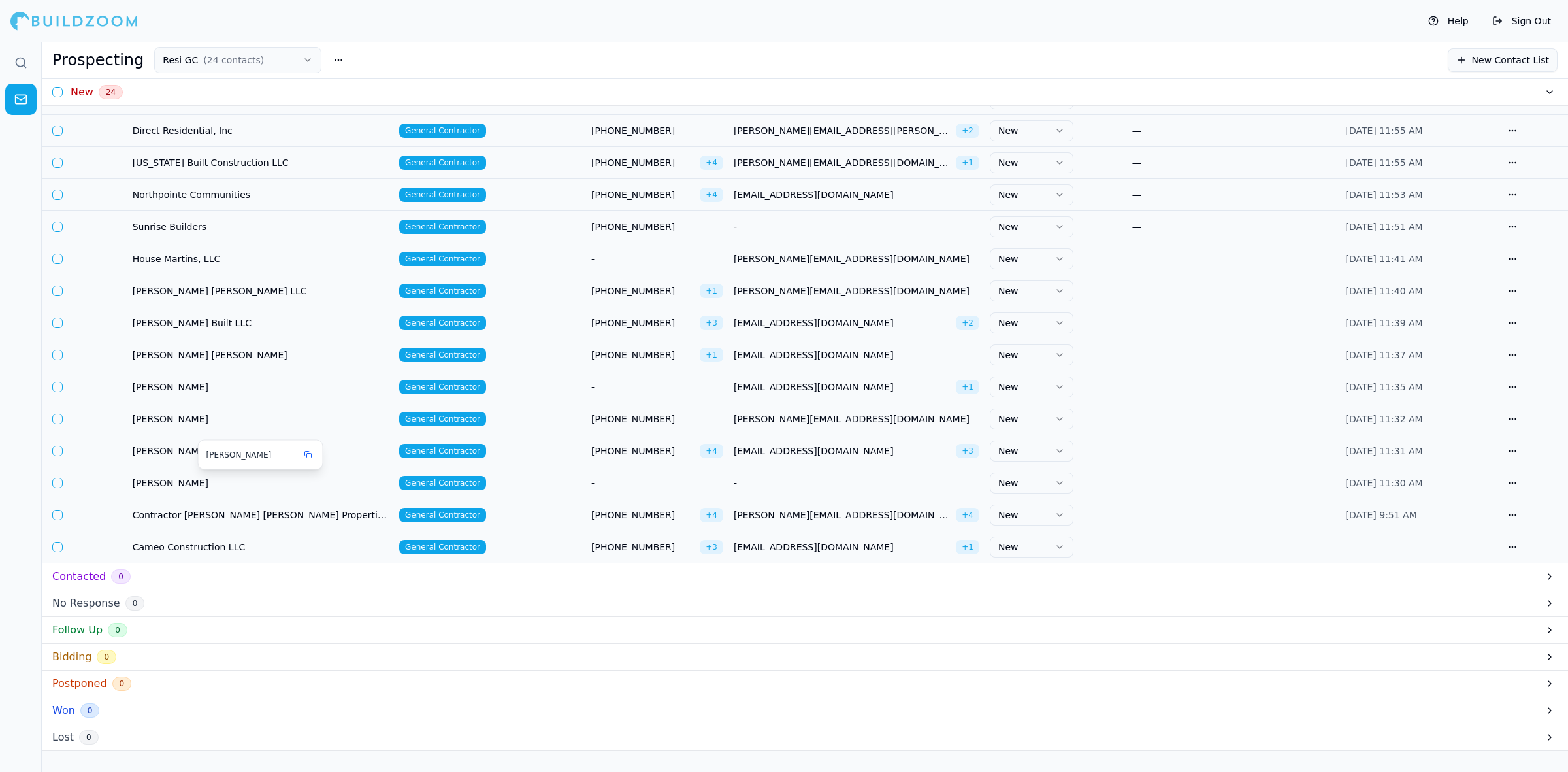
click at [207, 481] on span "[PERSON_NAME]" at bounding box center [260, 482] width 256 height 13
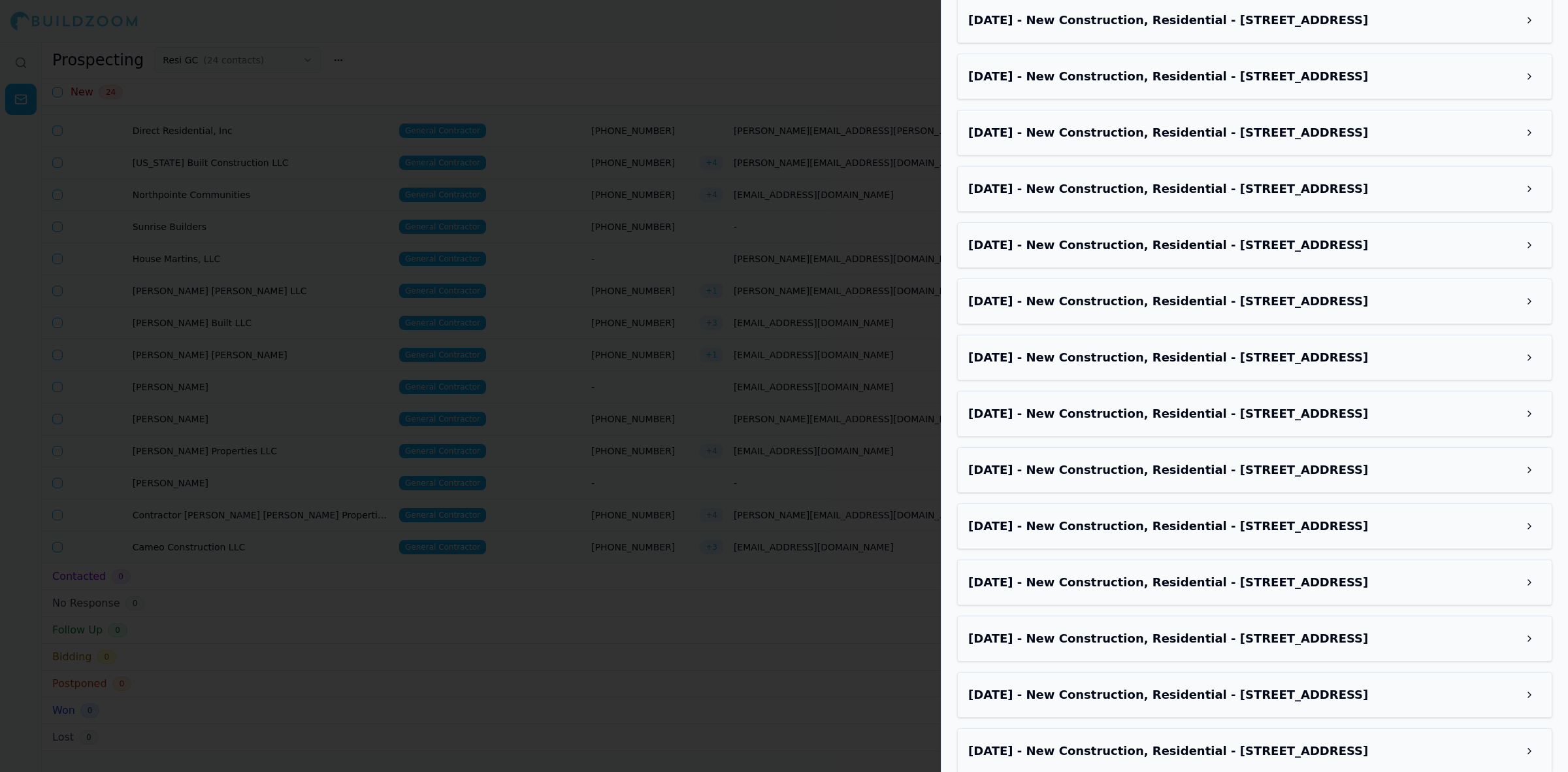
scroll to position [1461, 0]
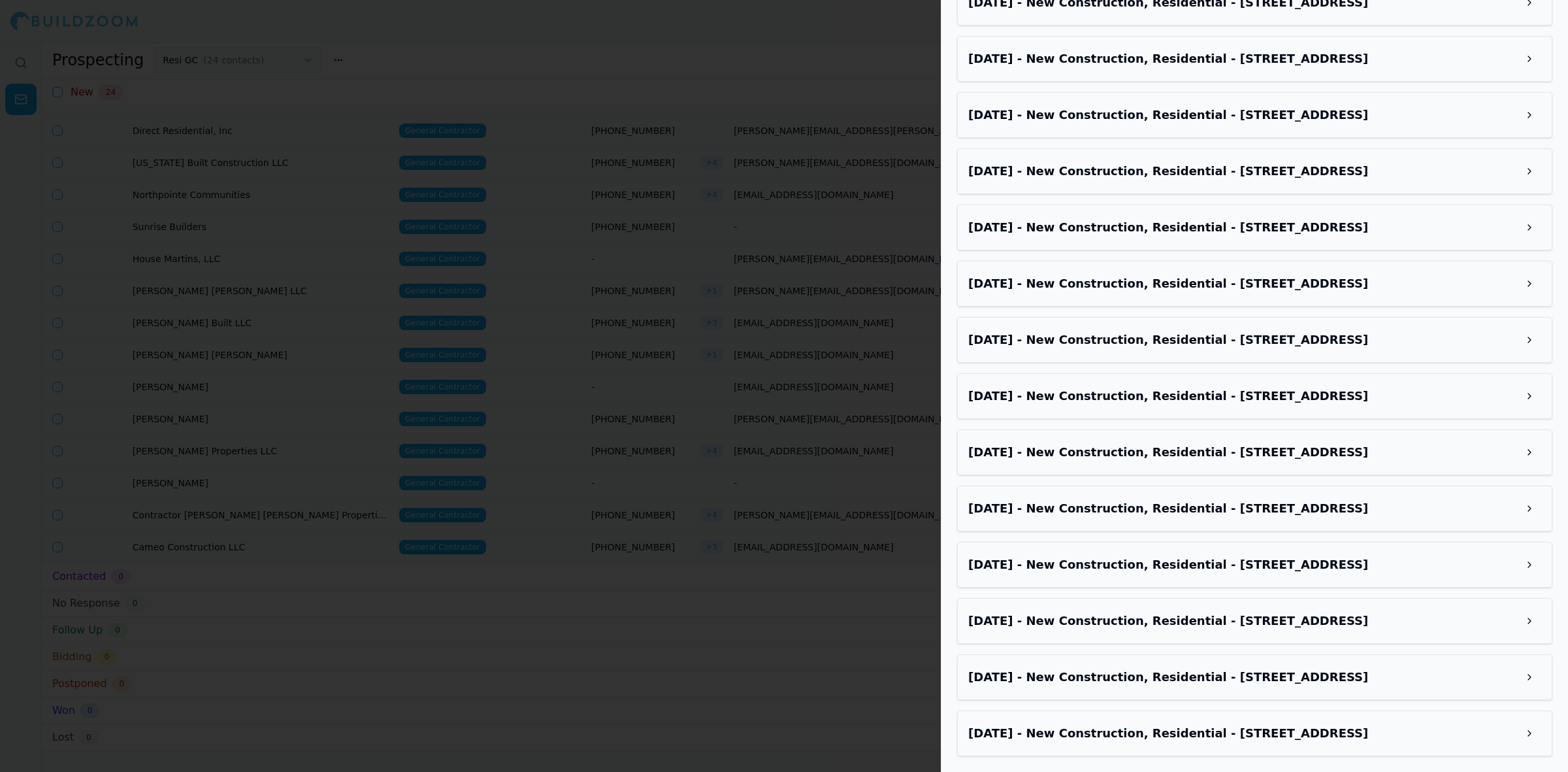
click at [1227, 622] on h3 "[DATE] - New Construction, Residential - [STREET_ADDRESS]" at bounding box center [1243, 620] width 549 height 18
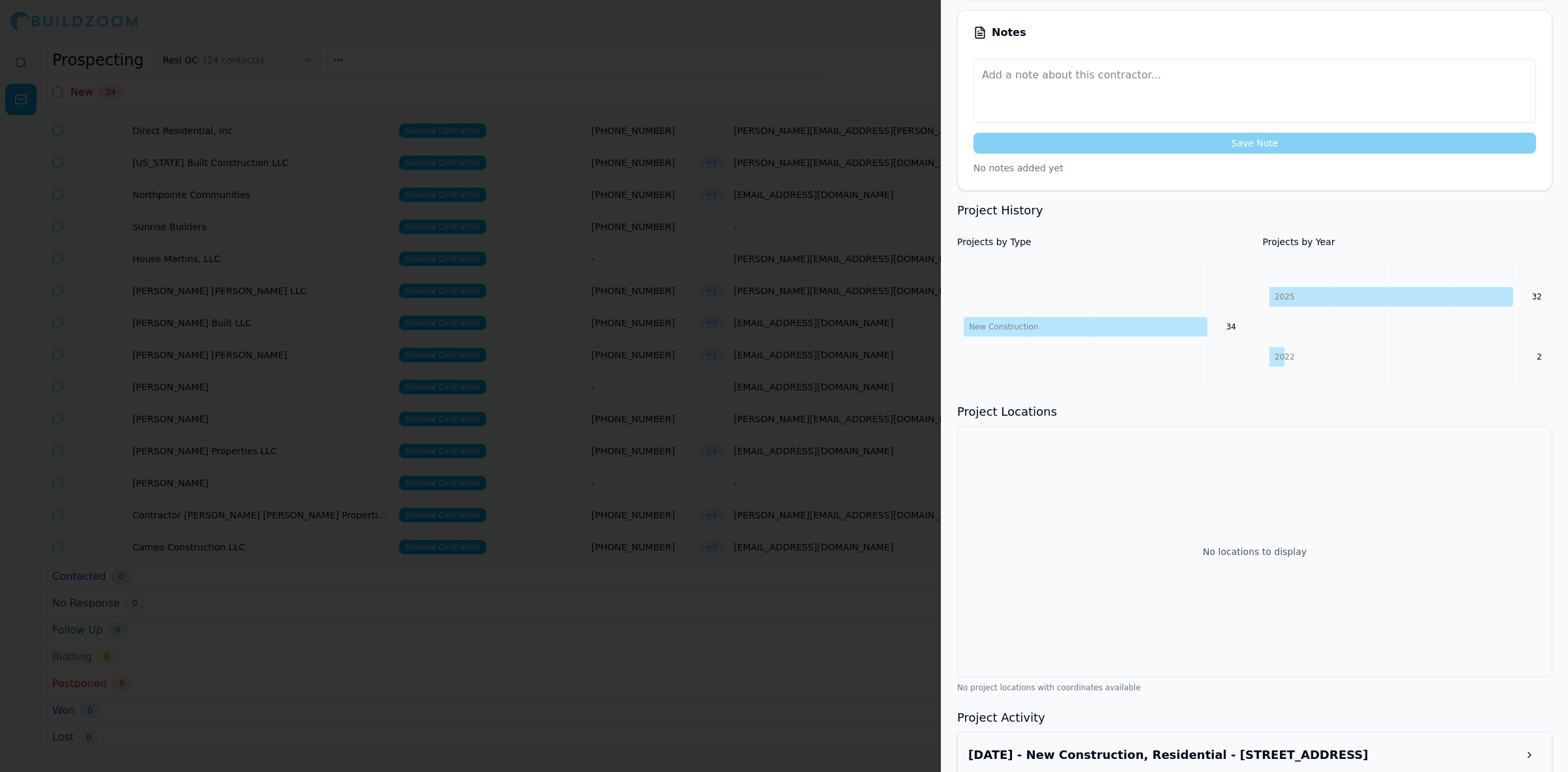
scroll to position [0, 0]
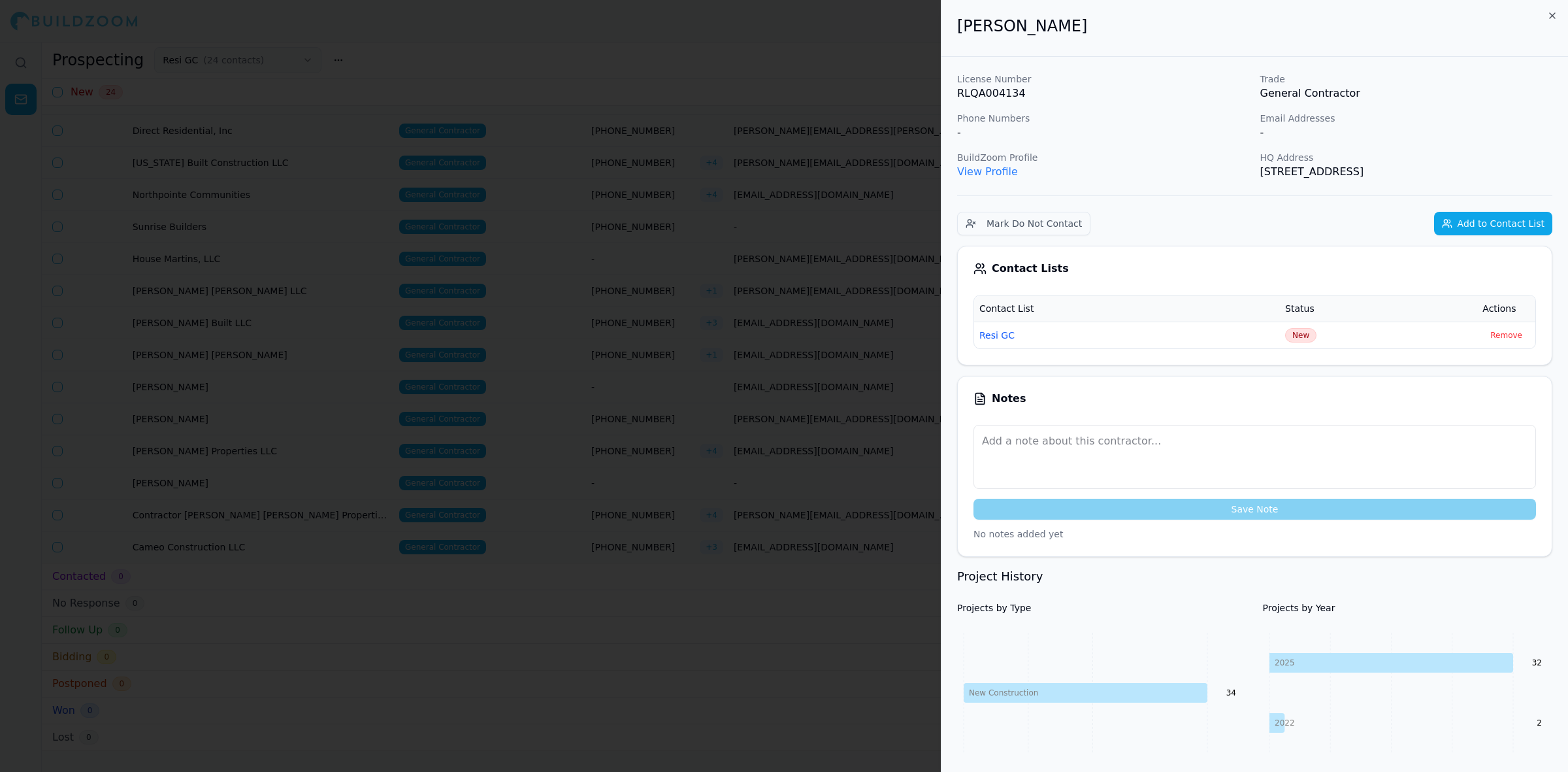
click at [1042, 28] on h2 "[PERSON_NAME]" at bounding box center [1254, 26] width 595 height 21
drag, startPoint x: 1042, startPoint y: 28, endPoint x: 956, endPoint y: 21, distance: 86.3
click at [956, 21] on div "[PERSON_NAME]" at bounding box center [1255, 28] width 627 height 57
click at [1002, 170] on link "View Profile" at bounding box center [987, 171] width 61 height 12
click at [598, 188] on div at bounding box center [784, 386] width 1568 height 772
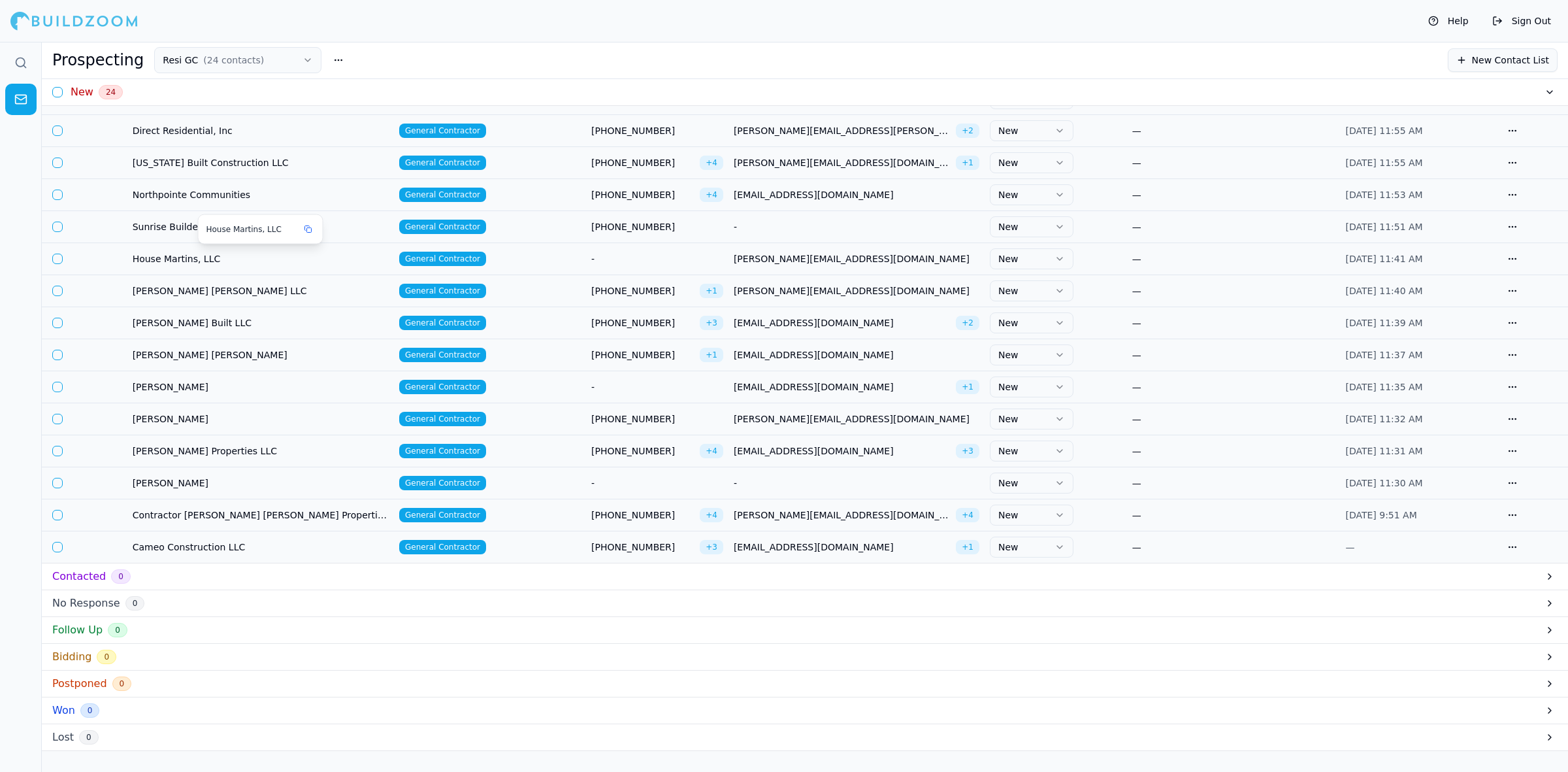
click at [246, 221] on div "House Martins, LLC" at bounding box center [260, 229] width 124 height 29
click at [191, 221] on span "Sunrise Builders" at bounding box center [260, 227] width 256 height 13
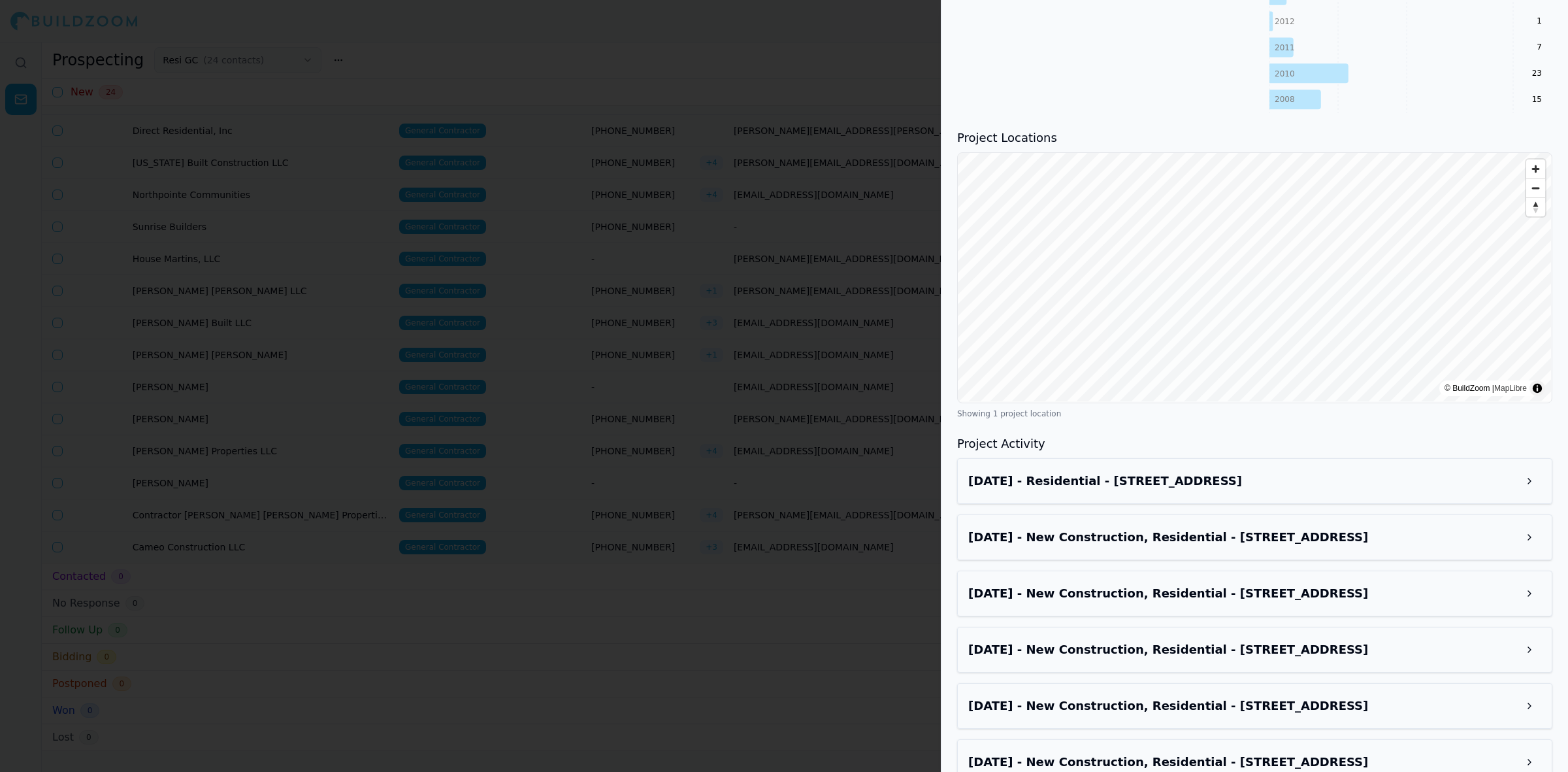
scroll to position [1062, 0]
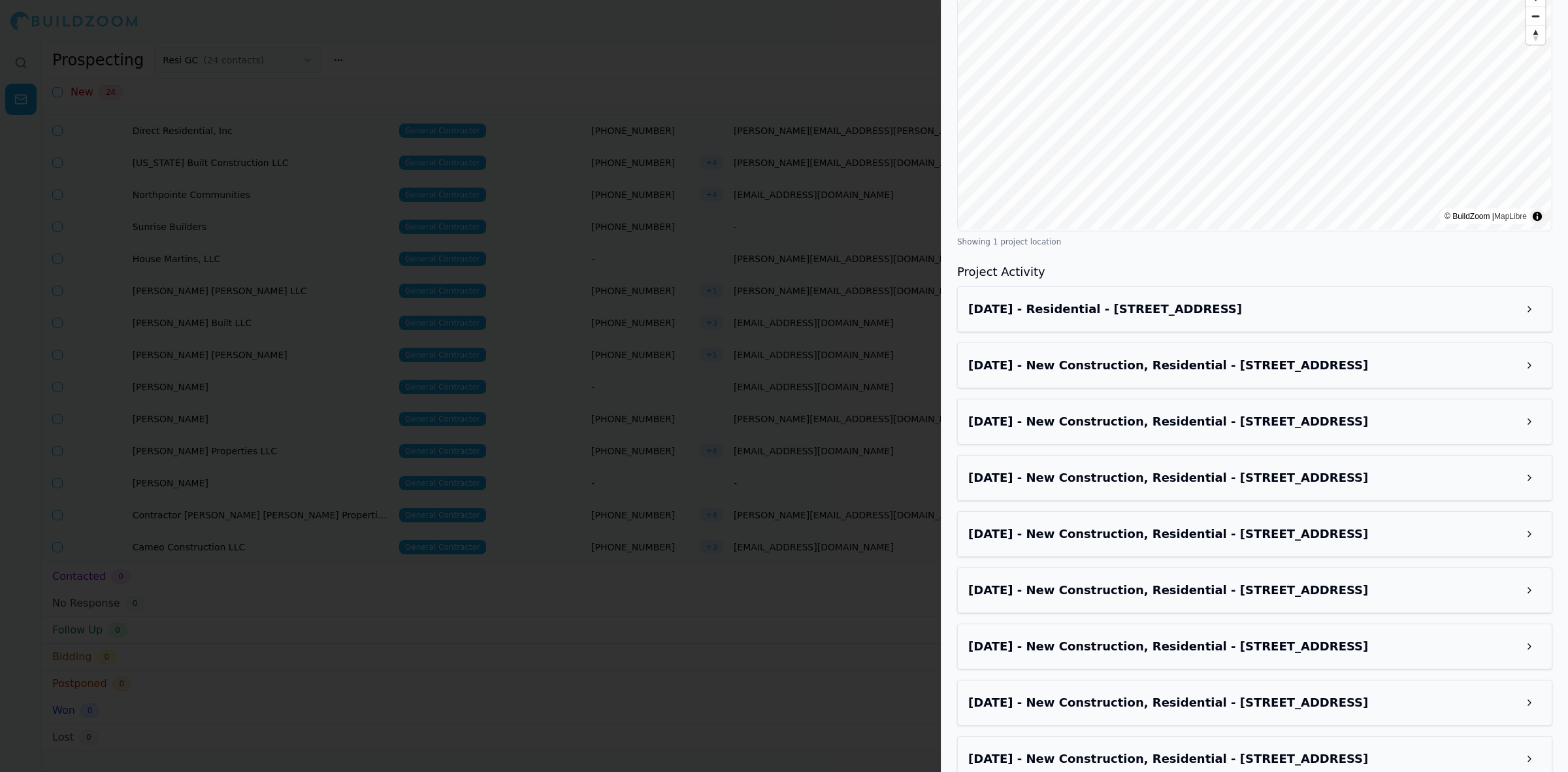
click at [1214, 525] on h3 "[DATE] - New Construction, Residential - [STREET_ADDRESS]" at bounding box center [1243, 534] width 549 height 18
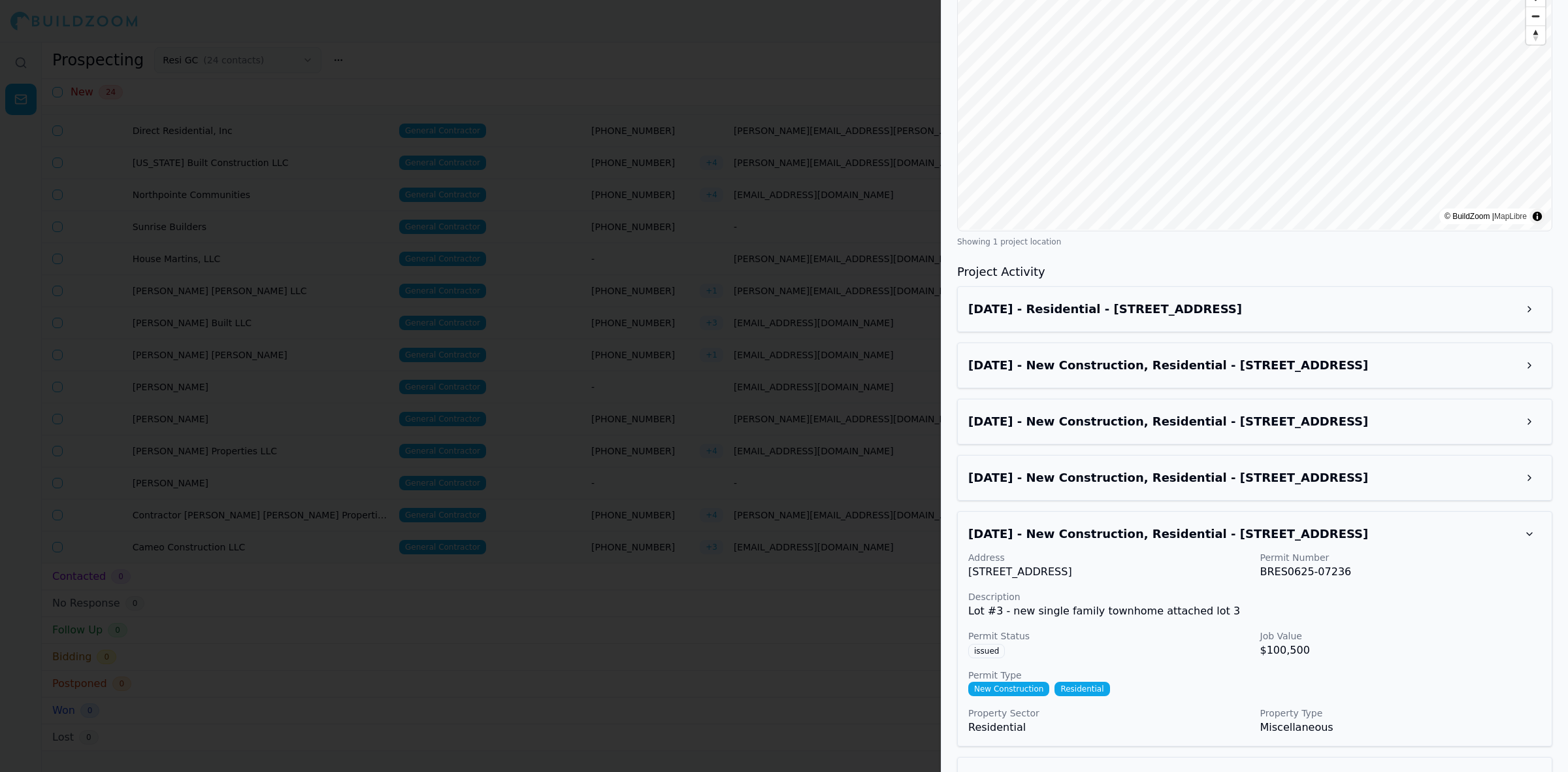
click at [1200, 534] on h3 "[DATE] - New Construction, Residential - [STREET_ADDRESS]" at bounding box center [1243, 534] width 549 height 18
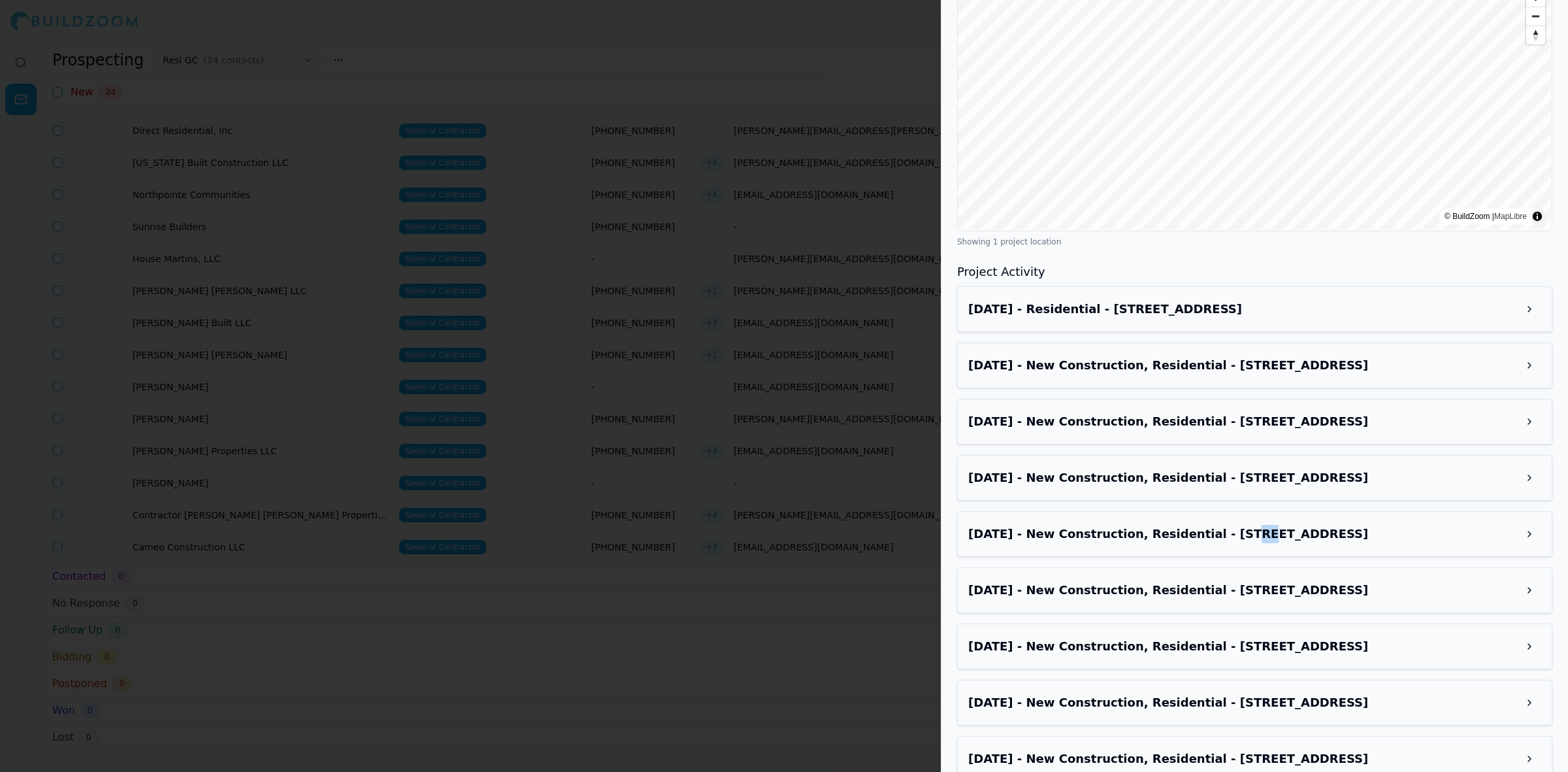
click at [1200, 534] on h3 "[DATE] - New Construction, Residential - [STREET_ADDRESS]" at bounding box center [1243, 534] width 549 height 18
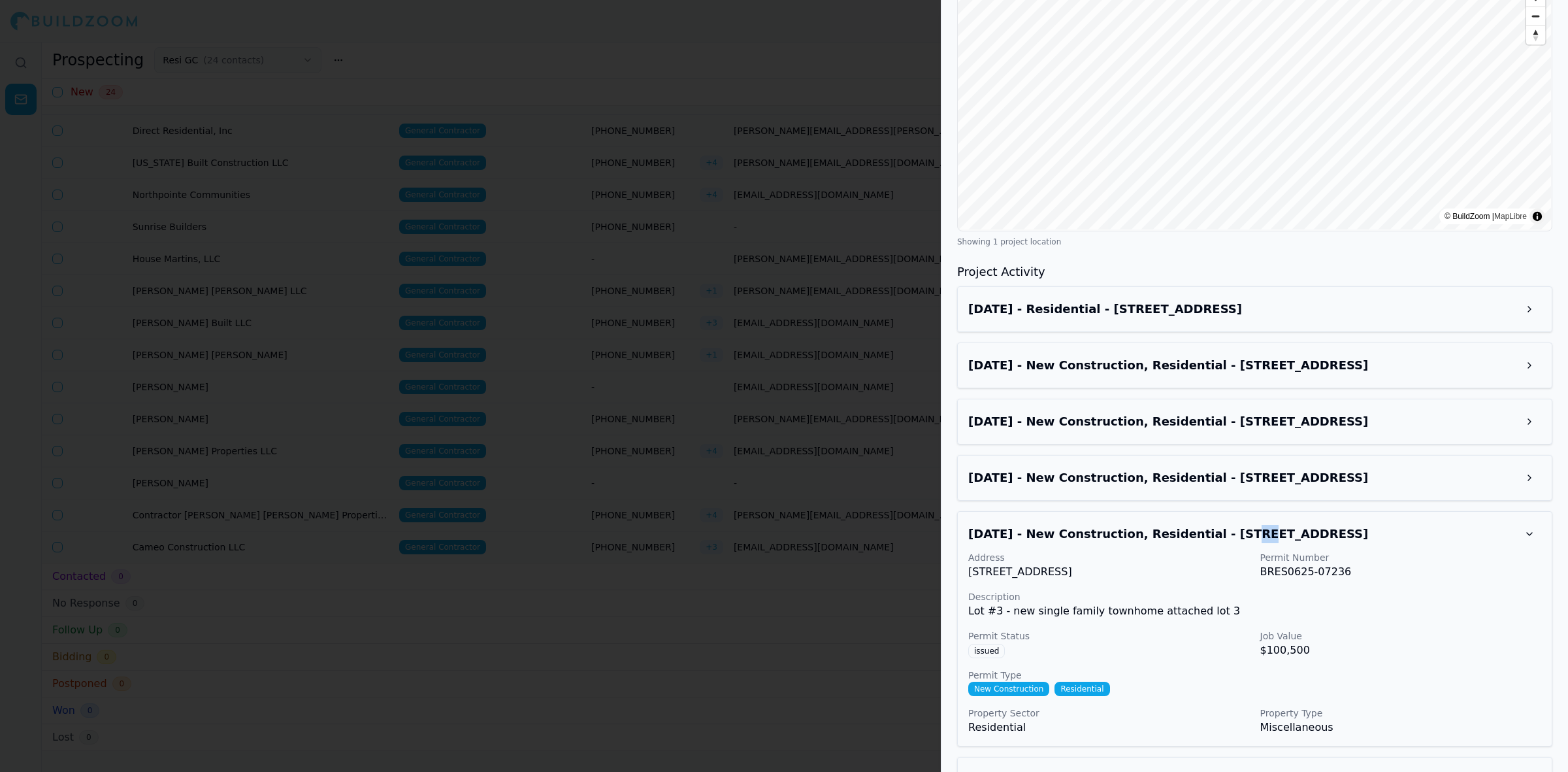
click at [1200, 534] on h3 "[DATE] - New Construction, Residential - [STREET_ADDRESS]" at bounding box center [1243, 534] width 549 height 18
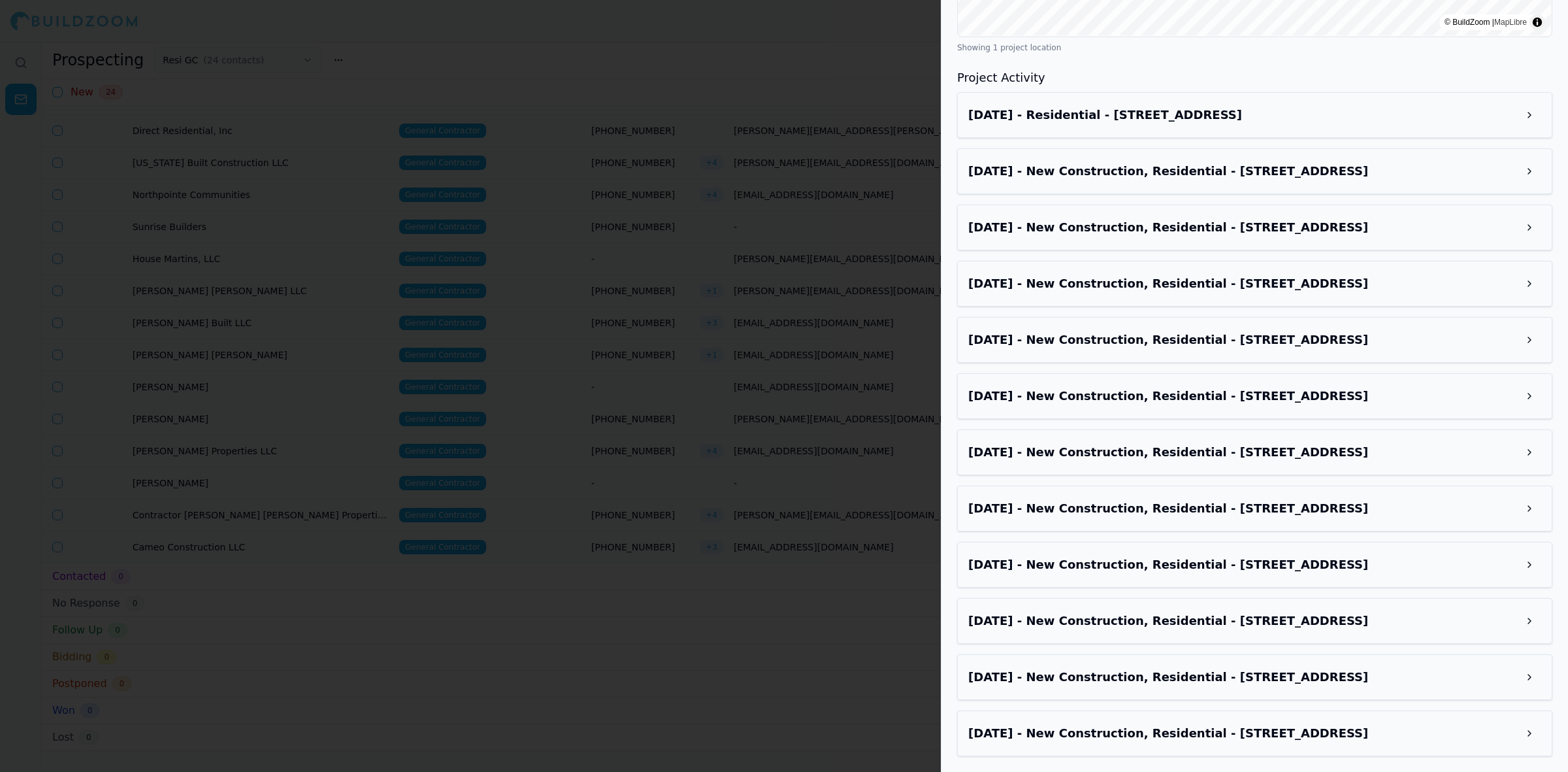
scroll to position [1259, 0]
drag, startPoint x: 232, startPoint y: 422, endPoint x: 766, endPoint y: 358, distance: 537.8
click at [232, 419] on div at bounding box center [784, 386] width 1568 height 772
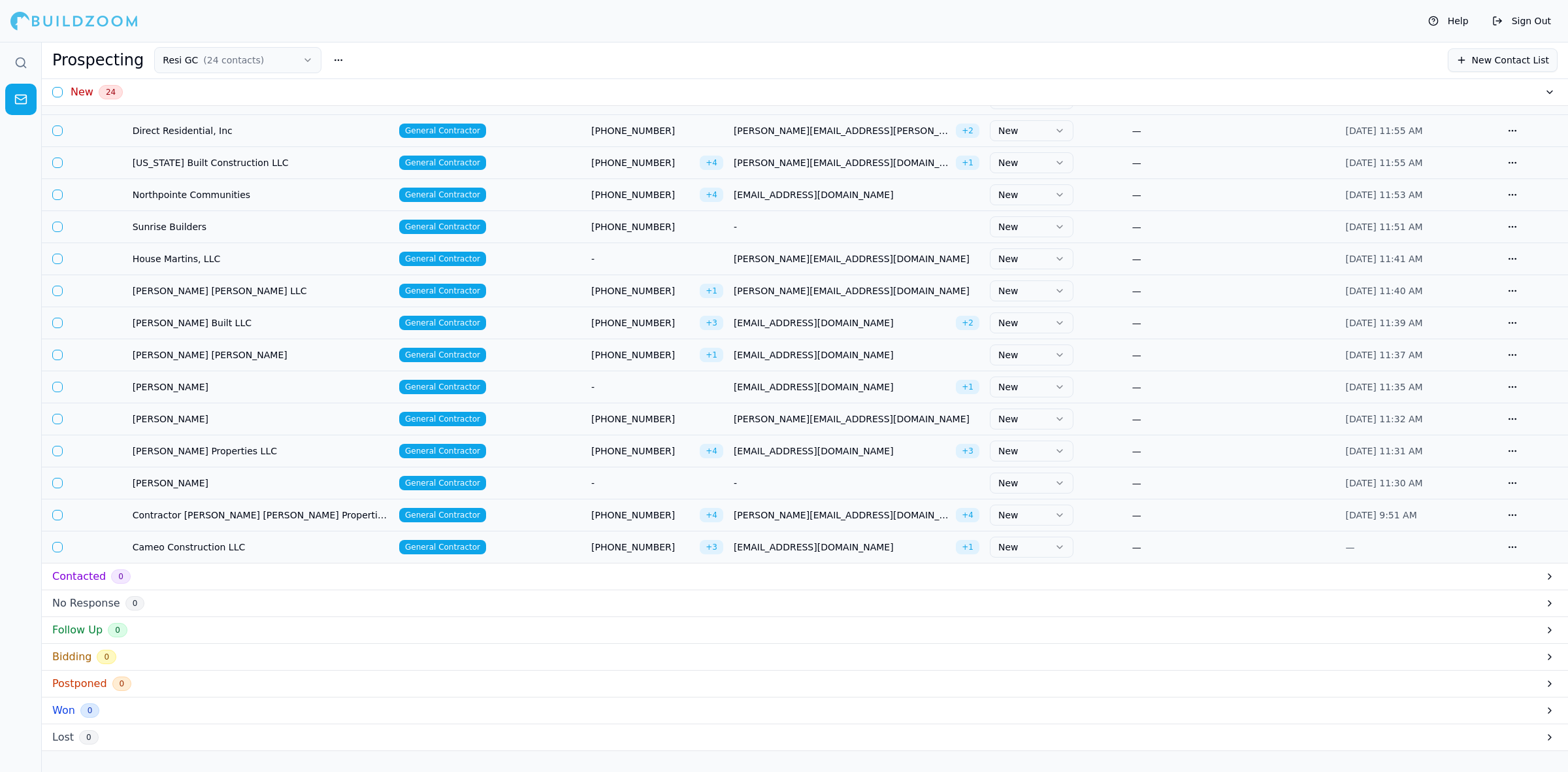
click at [261, 263] on td "House Martins, LLC" at bounding box center [260, 258] width 266 height 32
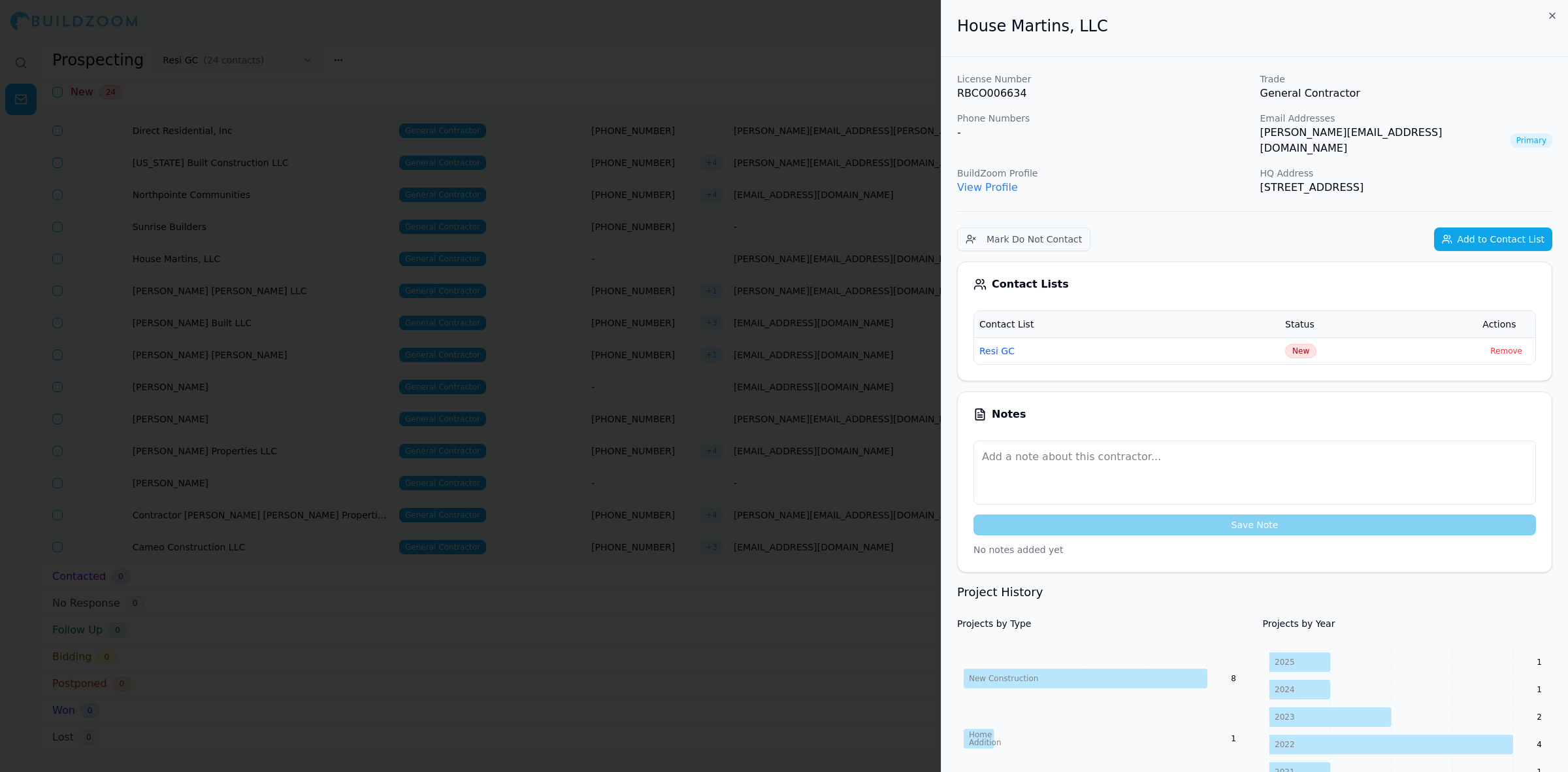
click at [245, 323] on div at bounding box center [784, 386] width 1568 height 772
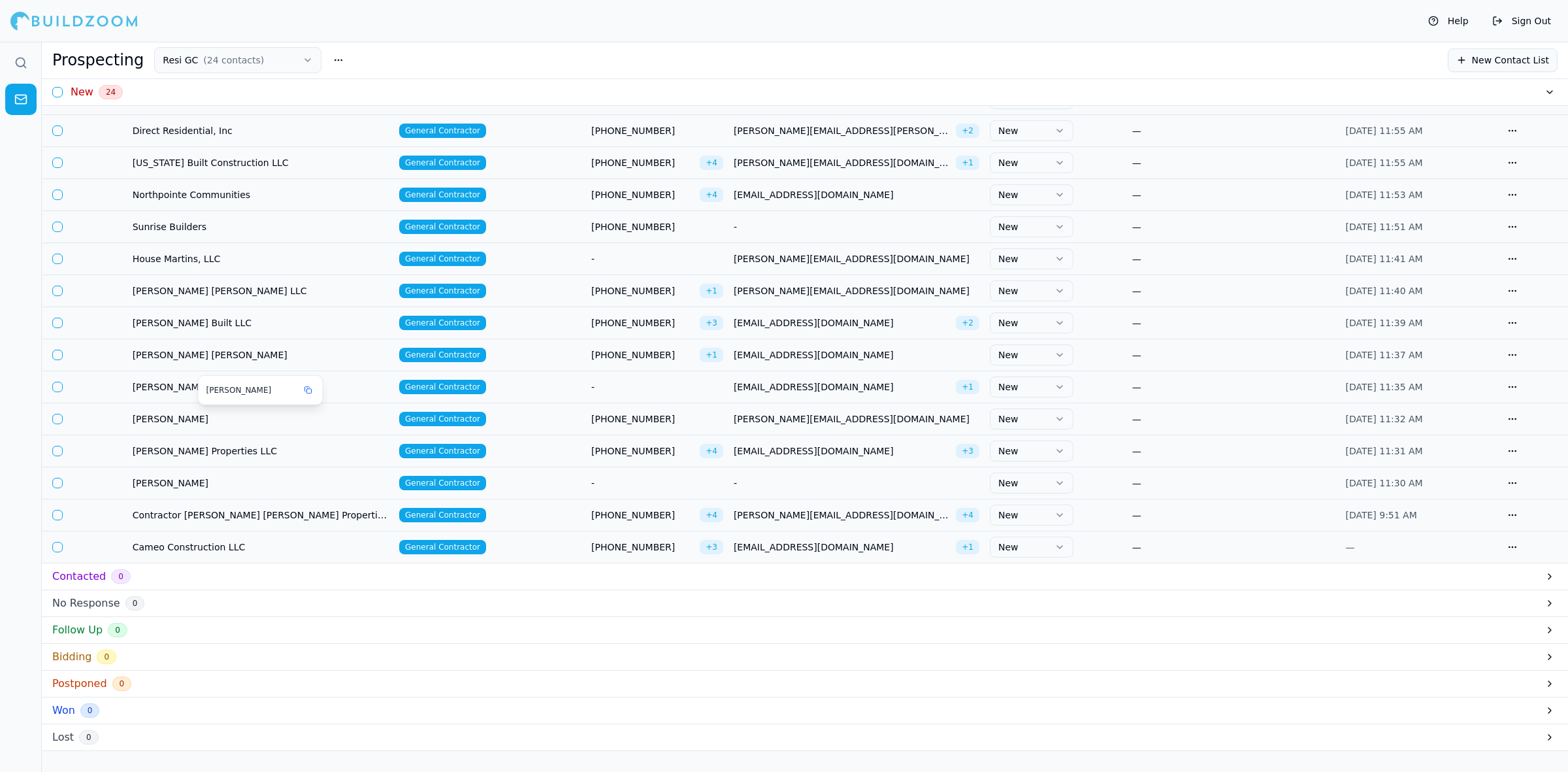
scroll to position [0, 0]
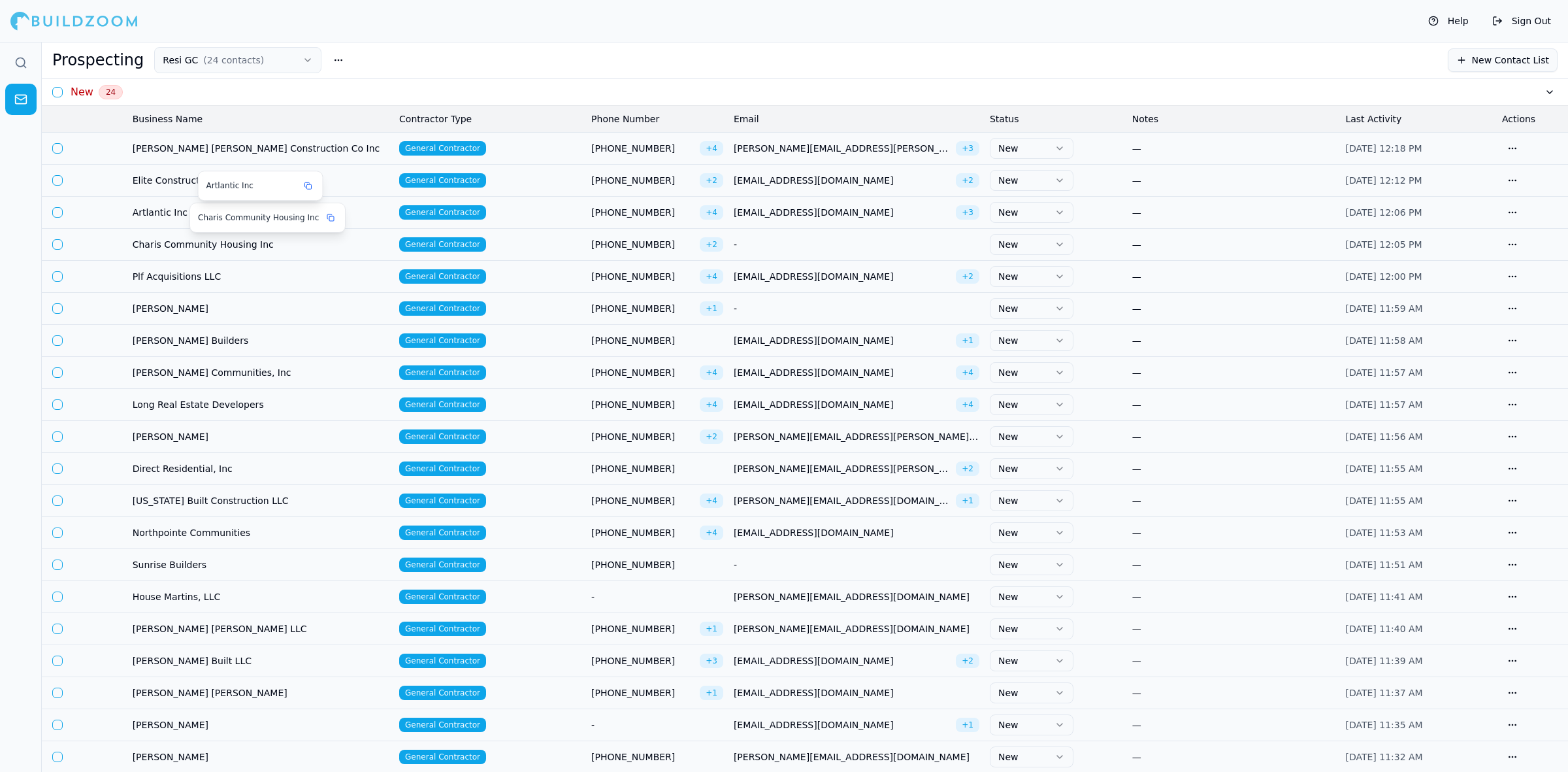
click at [182, 207] on span "Artlantic Inc" at bounding box center [260, 212] width 256 height 13
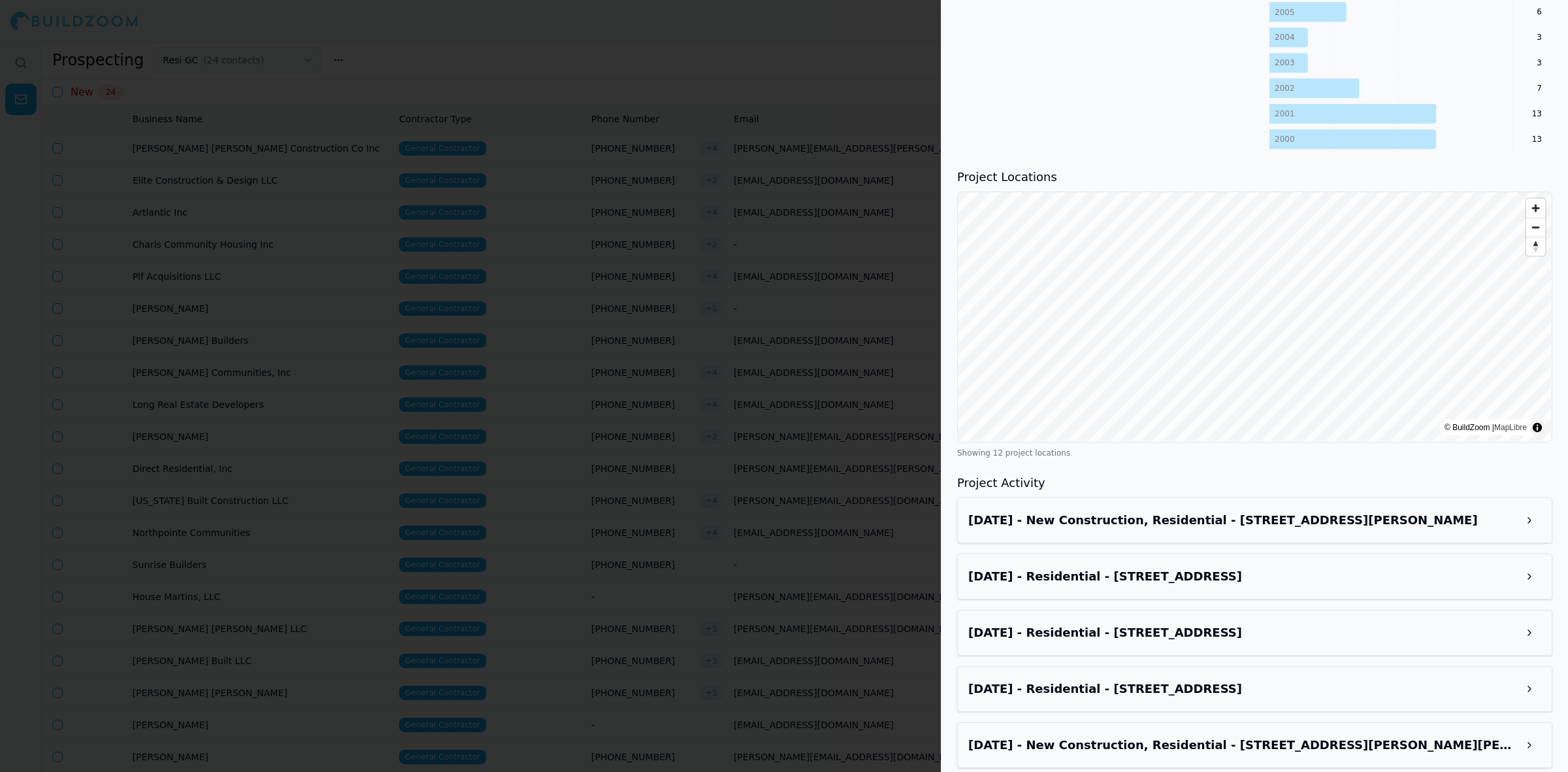
scroll to position [1470, 0]
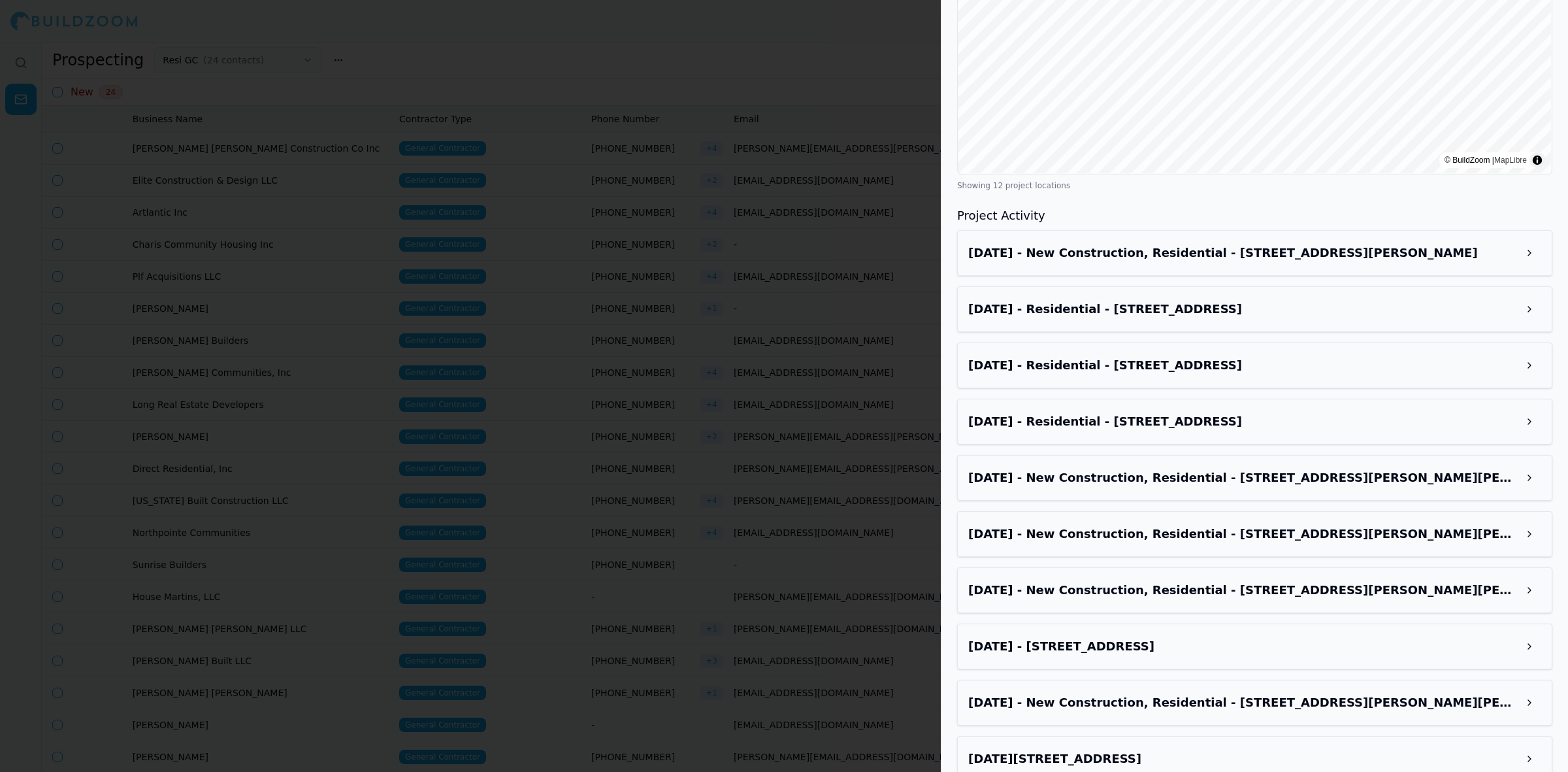
click at [1165, 694] on h3 "[DATE] - New Construction, Residential - [STREET_ADDRESS][PERSON_NAME][PERSON_N…" at bounding box center [1243, 702] width 549 height 18
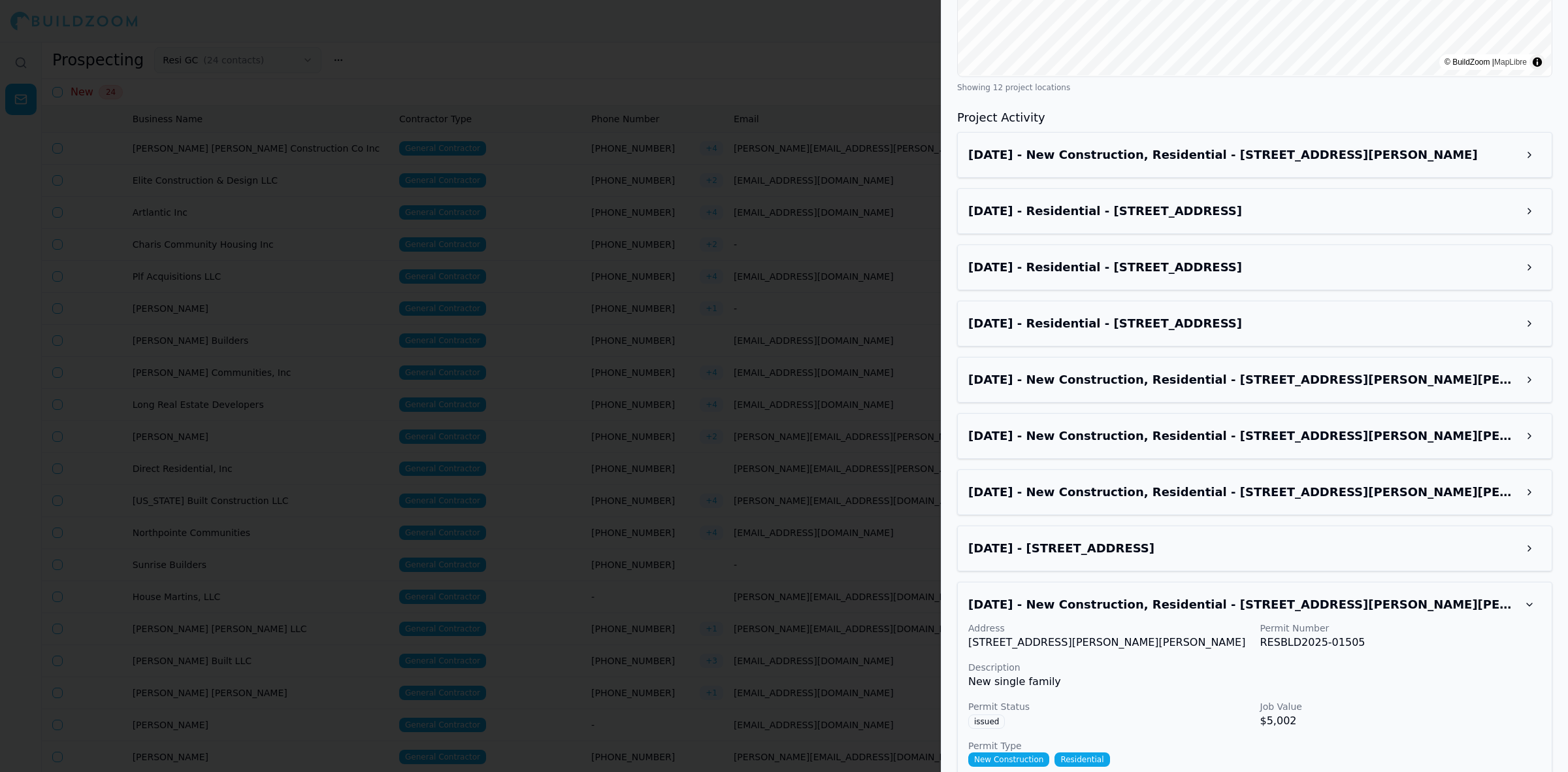
scroll to position [1771, 0]
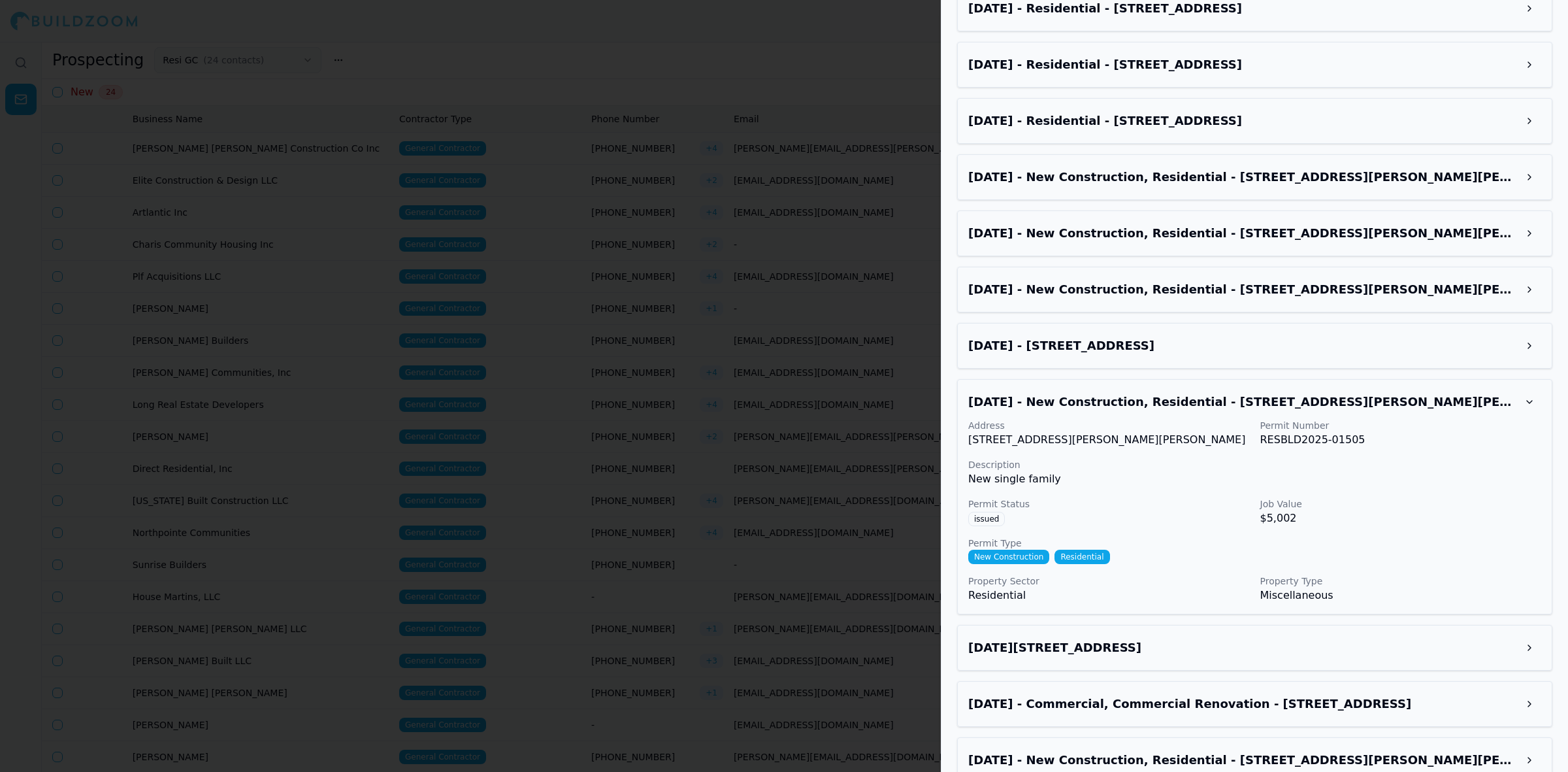
click at [1193, 695] on h3 "[DATE] - Commercial, Commercial Renovation - [STREET_ADDRESS]" at bounding box center [1243, 703] width 549 height 18
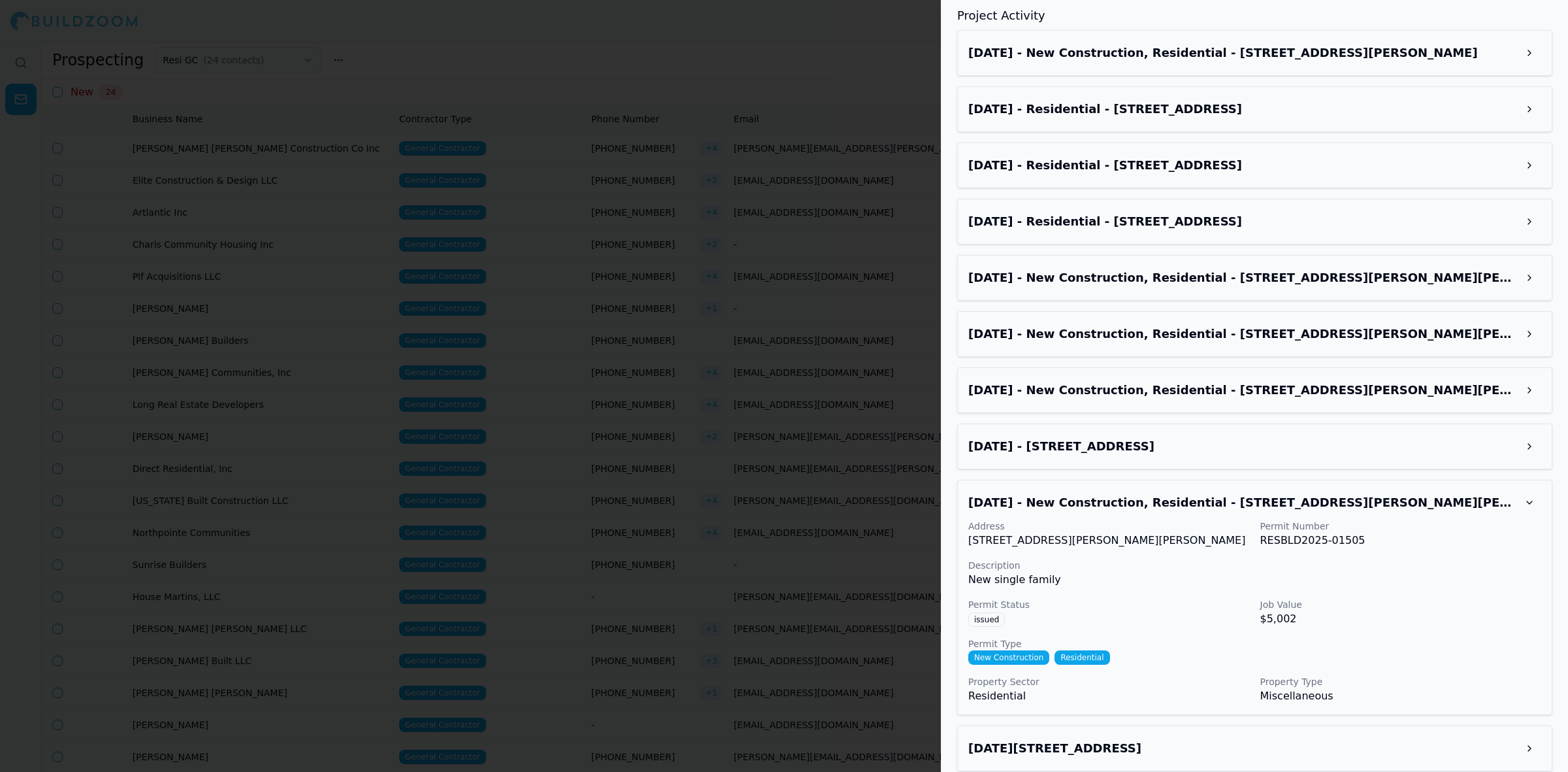
scroll to position [1608, 0]
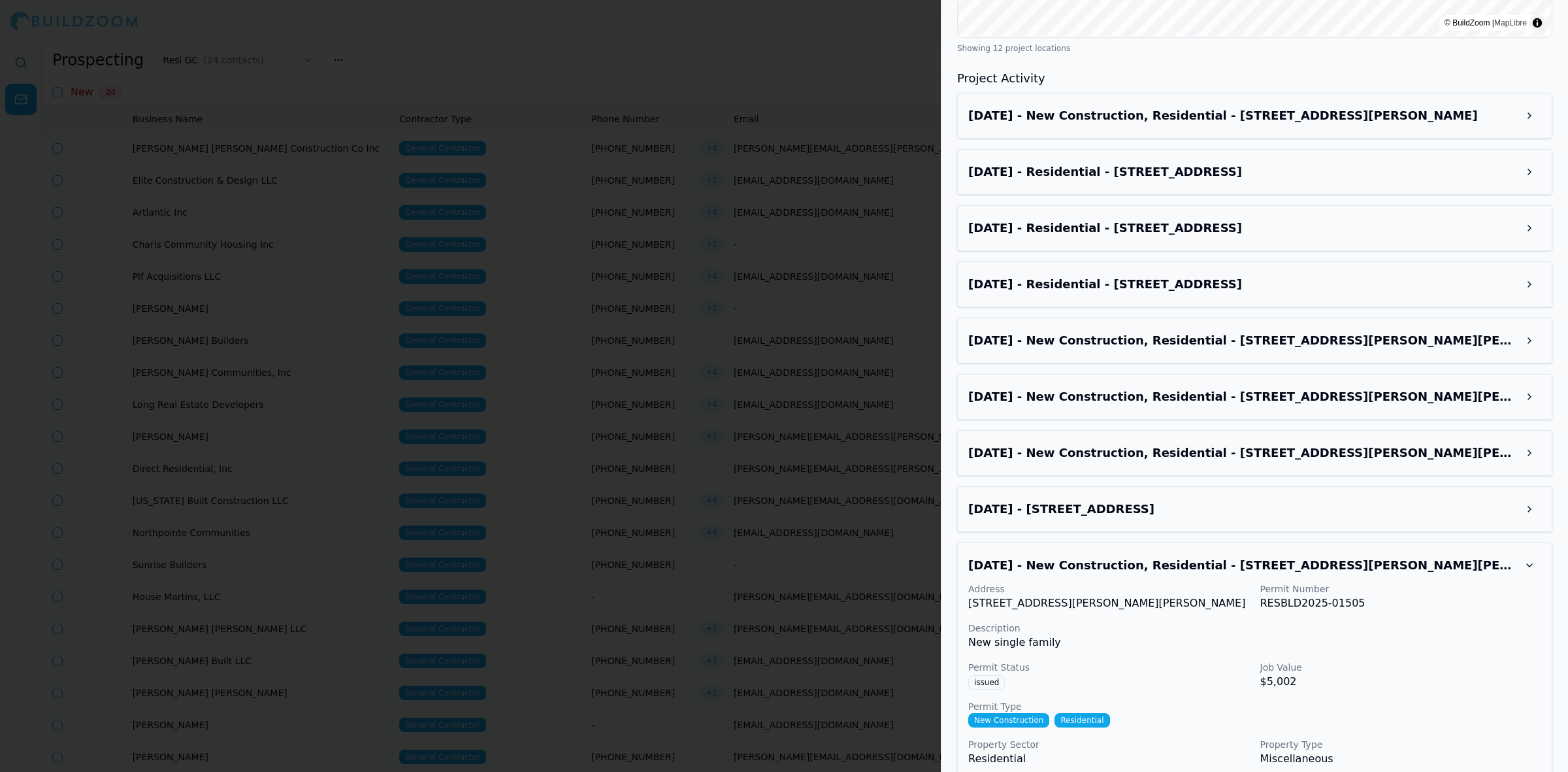
click at [1193, 270] on div "[DATE] - Residential - [STREET_ADDRESS]" at bounding box center [1254, 284] width 595 height 46
click at [1196, 275] on h3 "[DATE] - Residential - [STREET_ADDRESS]" at bounding box center [1243, 284] width 549 height 18
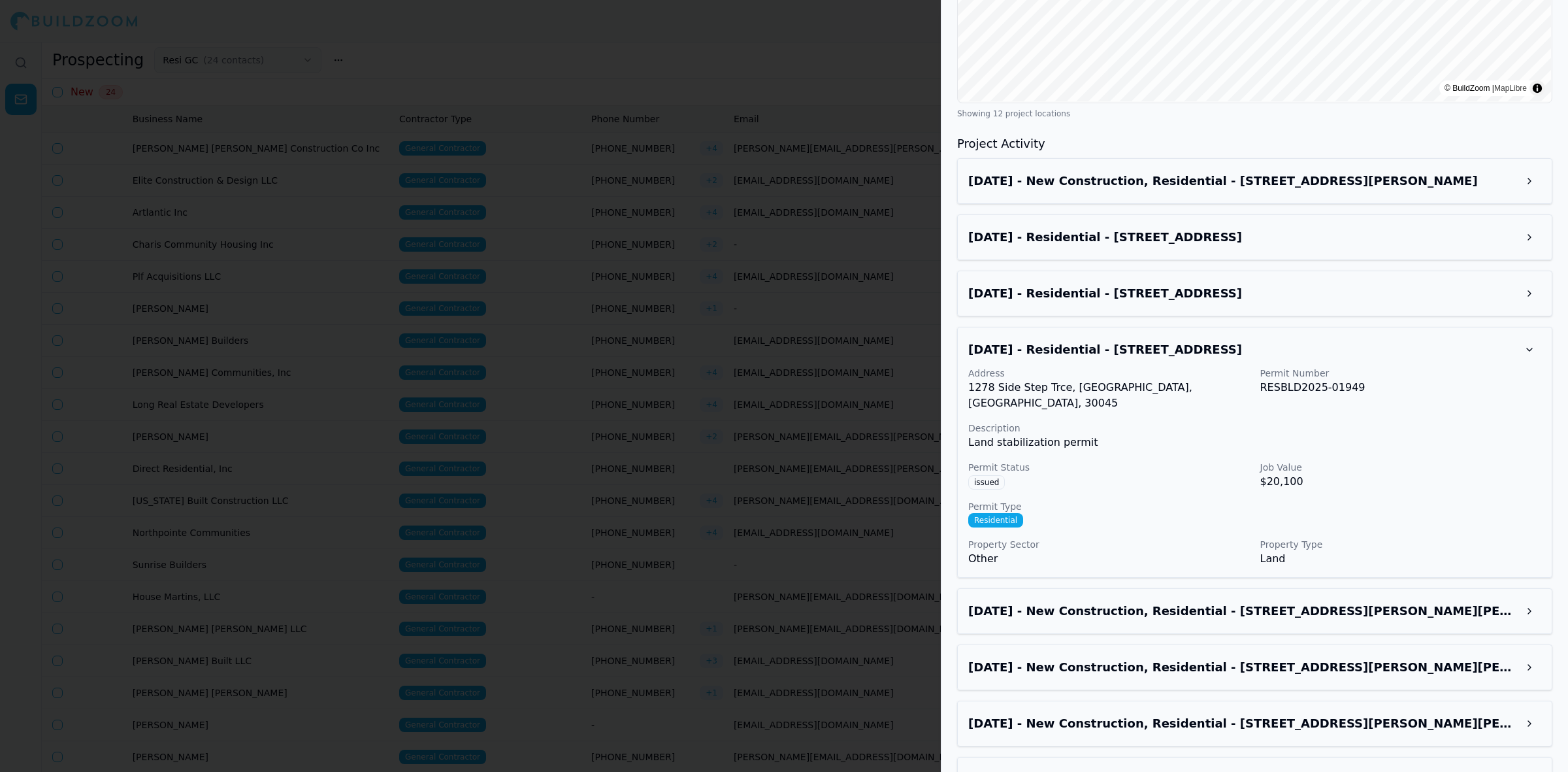
scroll to position [1444, 0]
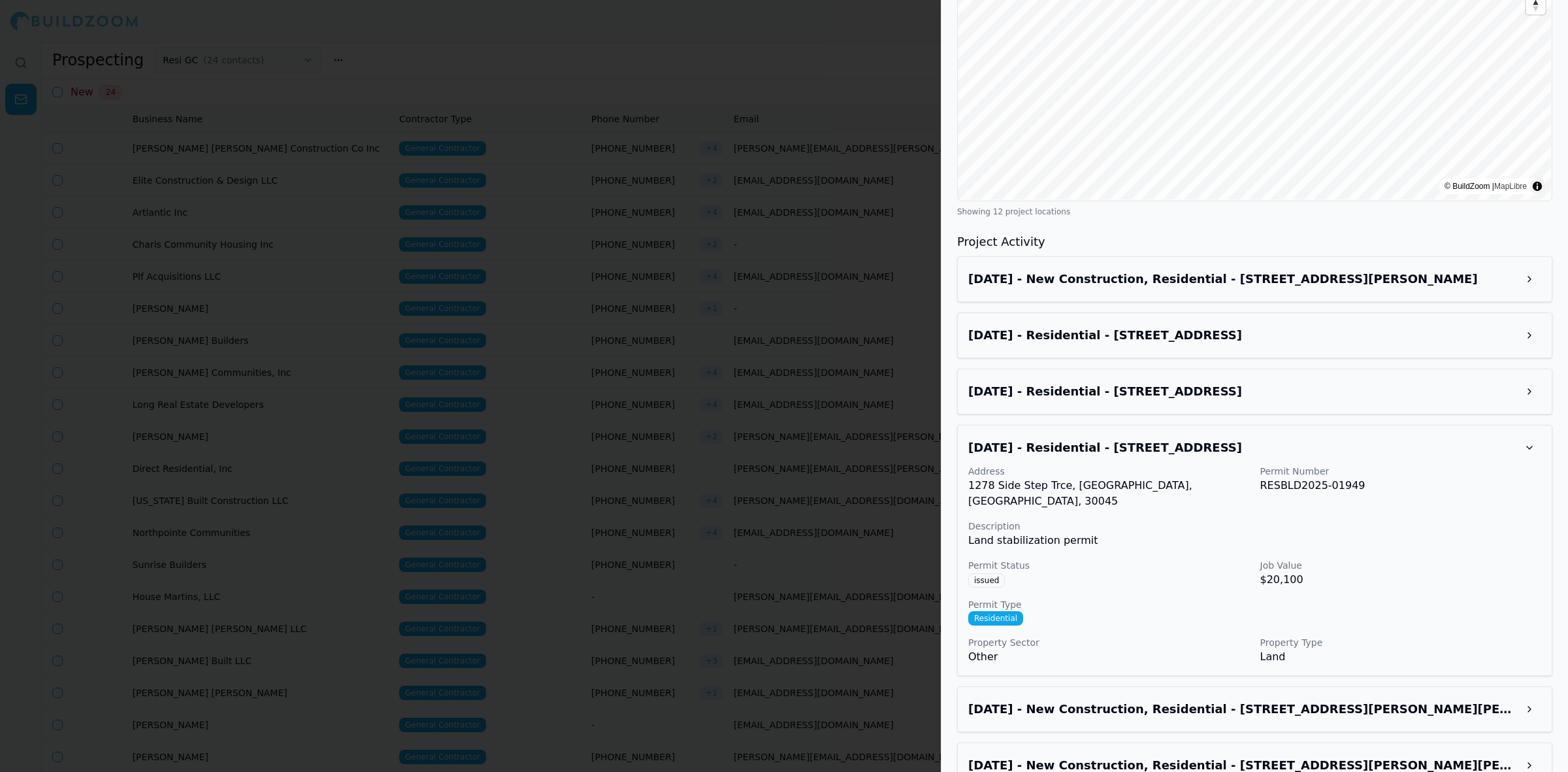
click at [1142, 270] on h3 "[DATE] - New Construction, Residential - [STREET_ADDRESS][PERSON_NAME]" at bounding box center [1243, 279] width 549 height 18
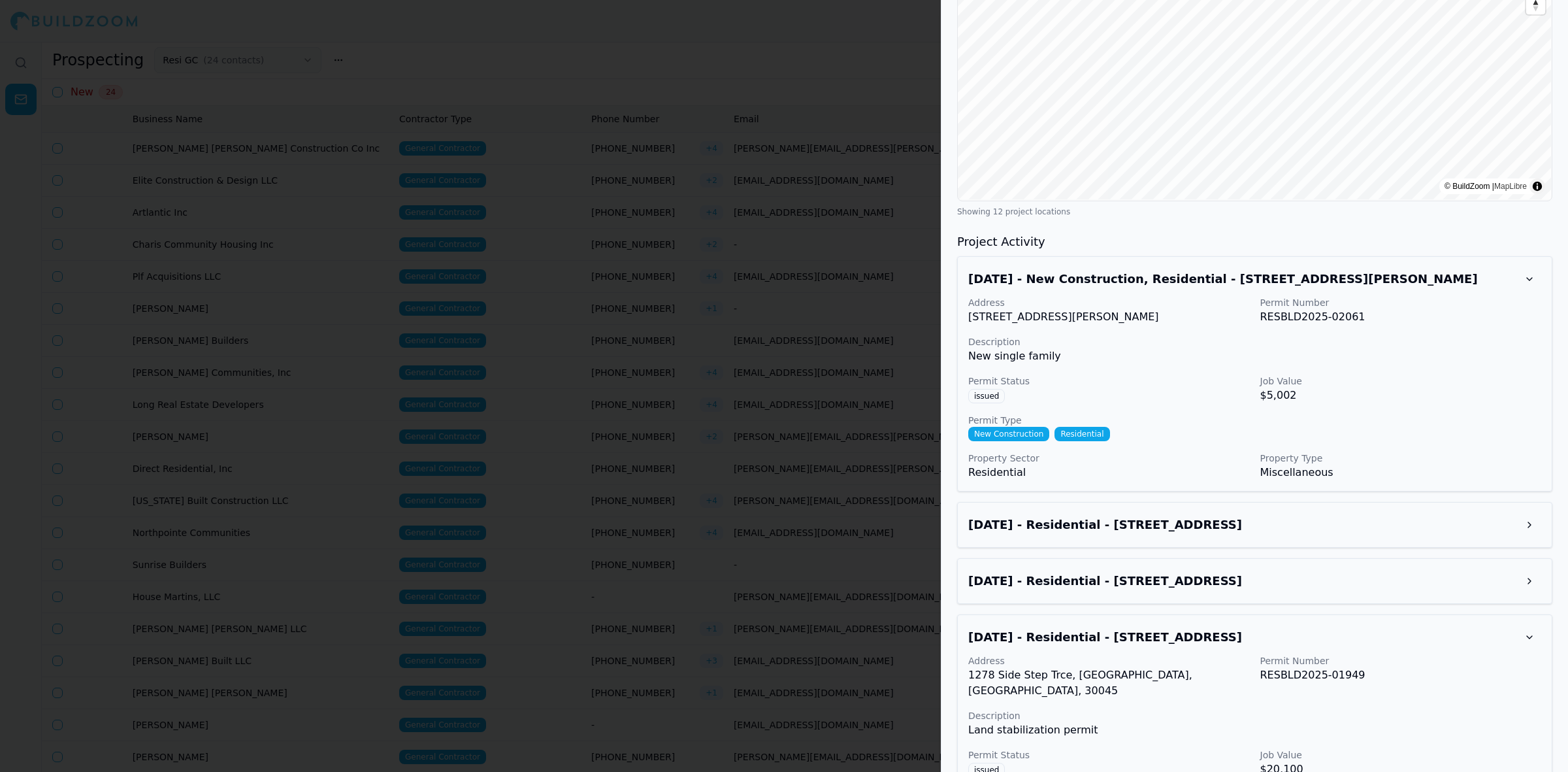
click at [1115, 516] on h3 "[DATE] - Residential - [STREET_ADDRESS]" at bounding box center [1243, 525] width 549 height 18
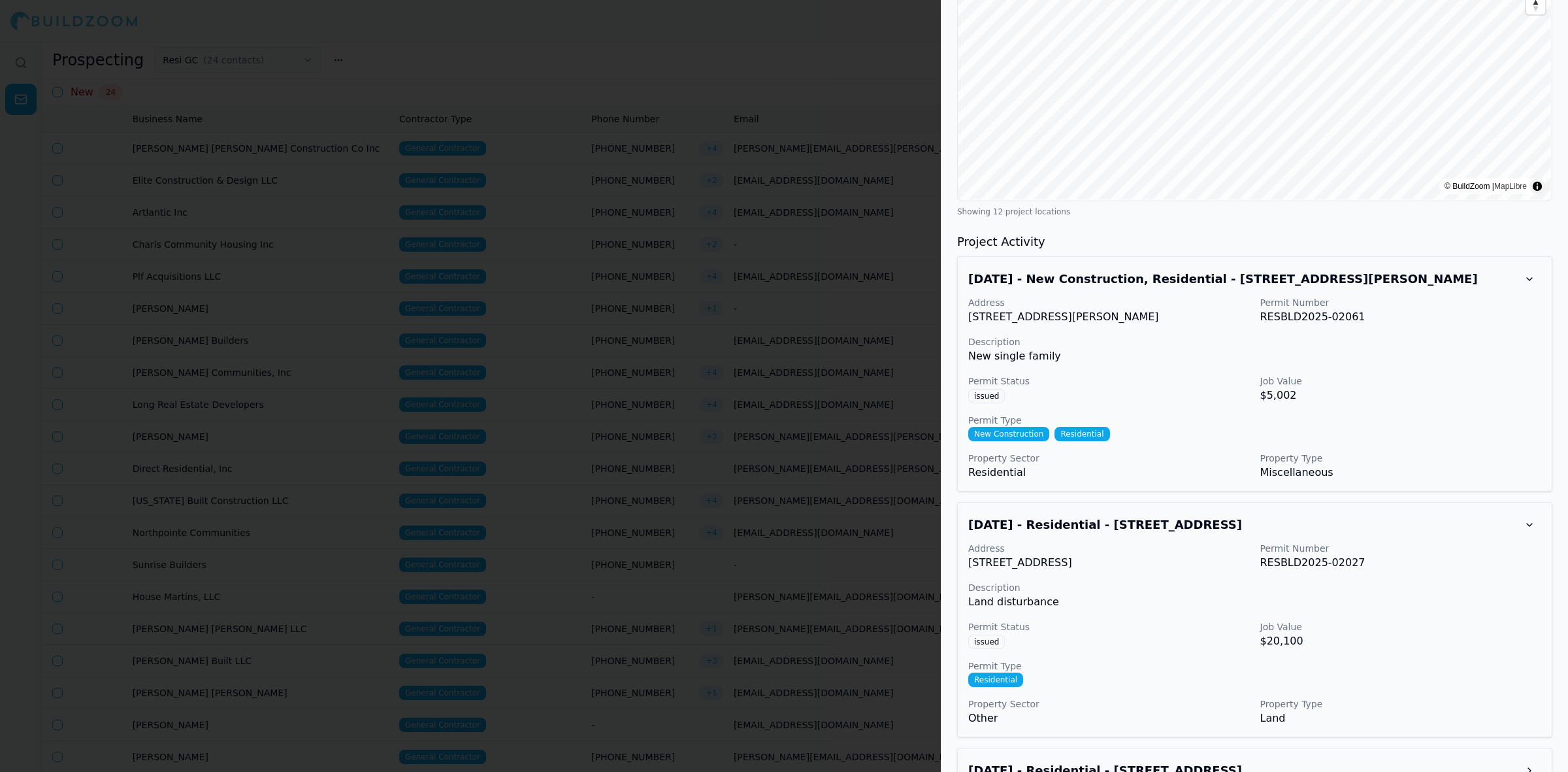
click at [675, 341] on div at bounding box center [784, 386] width 1568 height 772
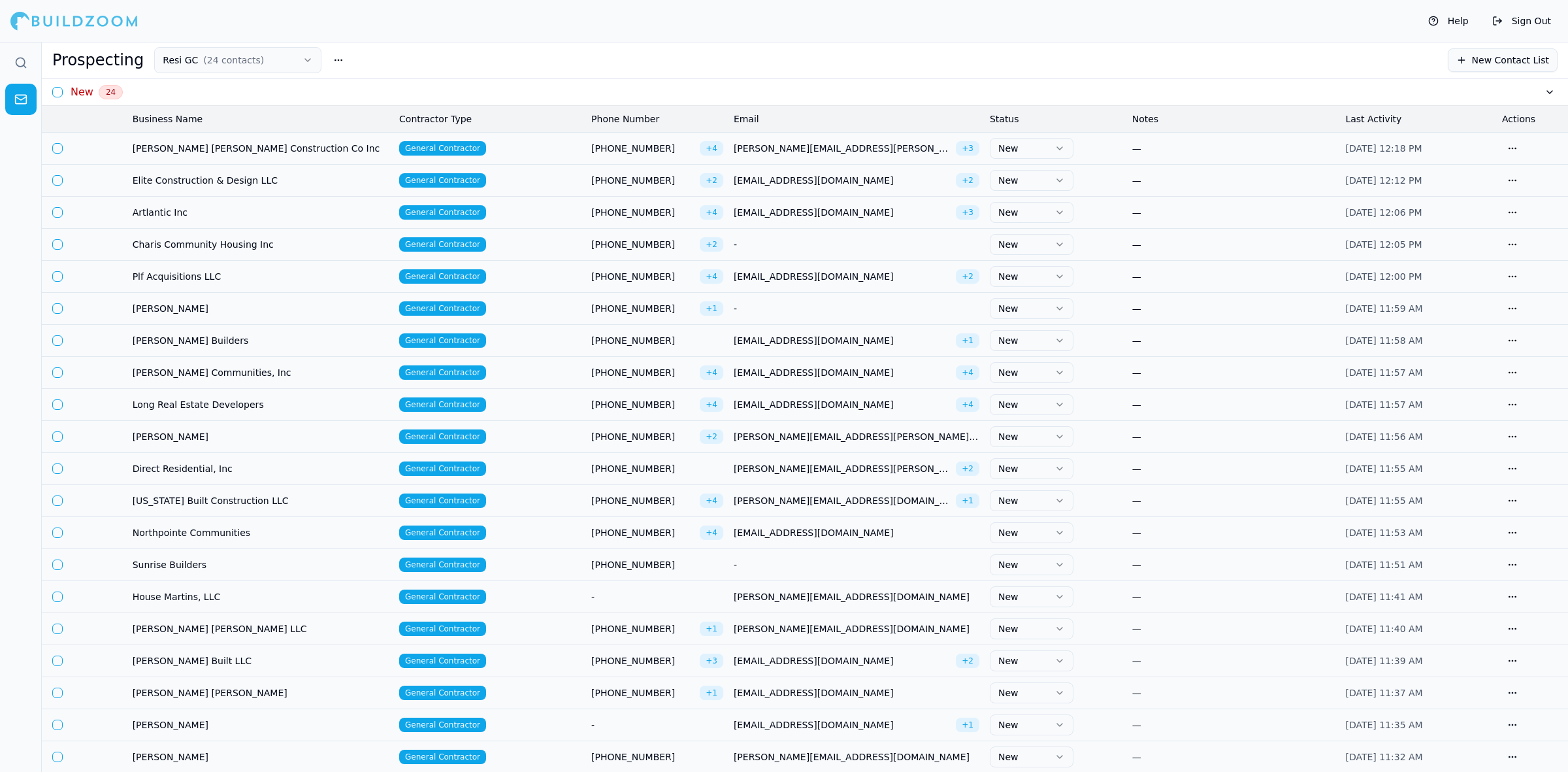
click at [1032, 151] on button "New" at bounding box center [1031, 148] width 83 height 21
click at [521, 64] on div "Prospecting Resi GC ( 24 contacts ) New Contact List" at bounding box center [805, 60] width 1505 height 26
click at [1522, 139] on button "button" at bounding box center [1512, 148] width 21 height 21
